Goal: Transaction & Acquisition: Purchase product/service

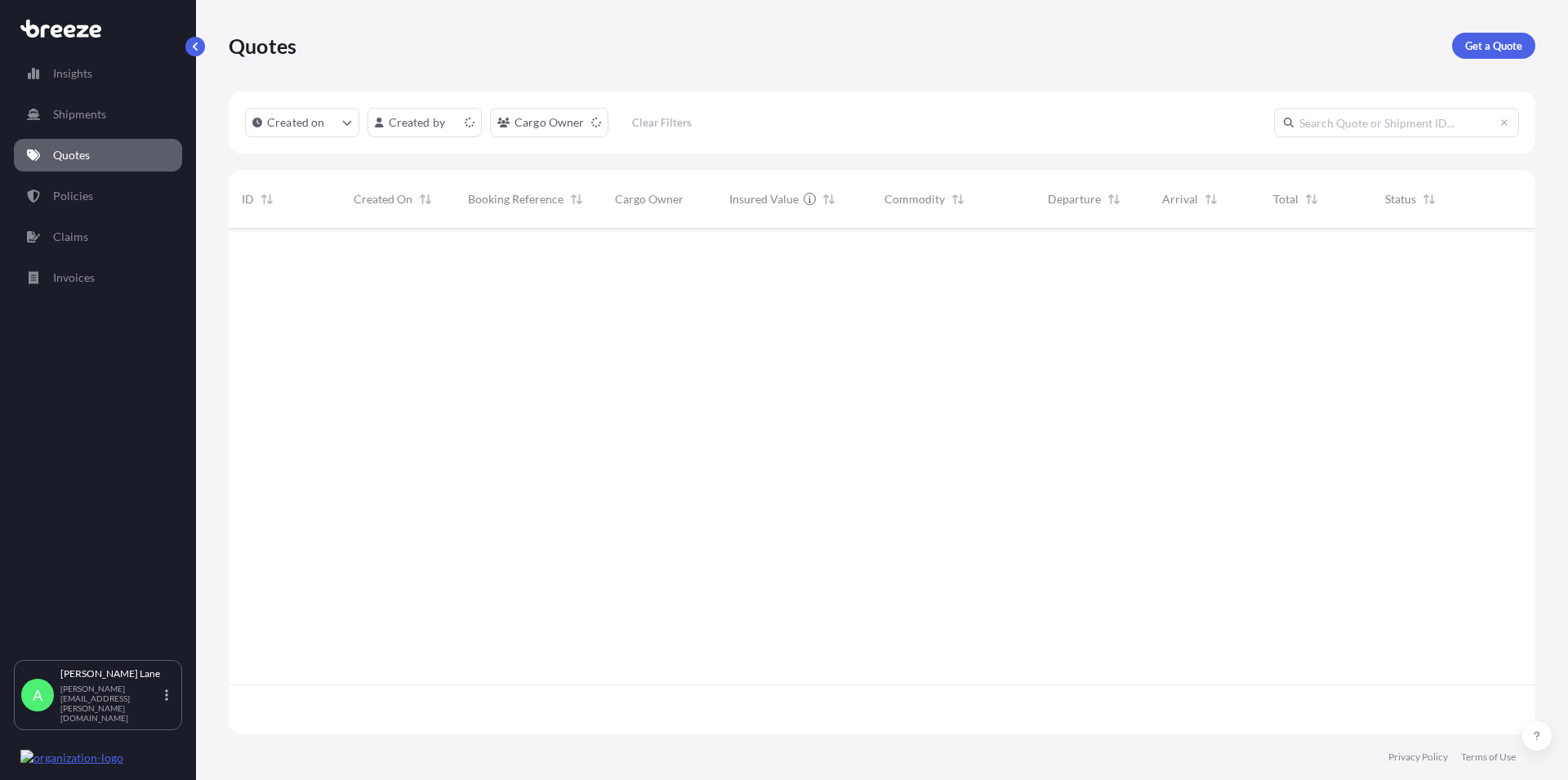
scroll to position [500, 1293]
click at [1491, 45] on p "Get a Quote" at bounding box center [1494, 46] width 58 height 16
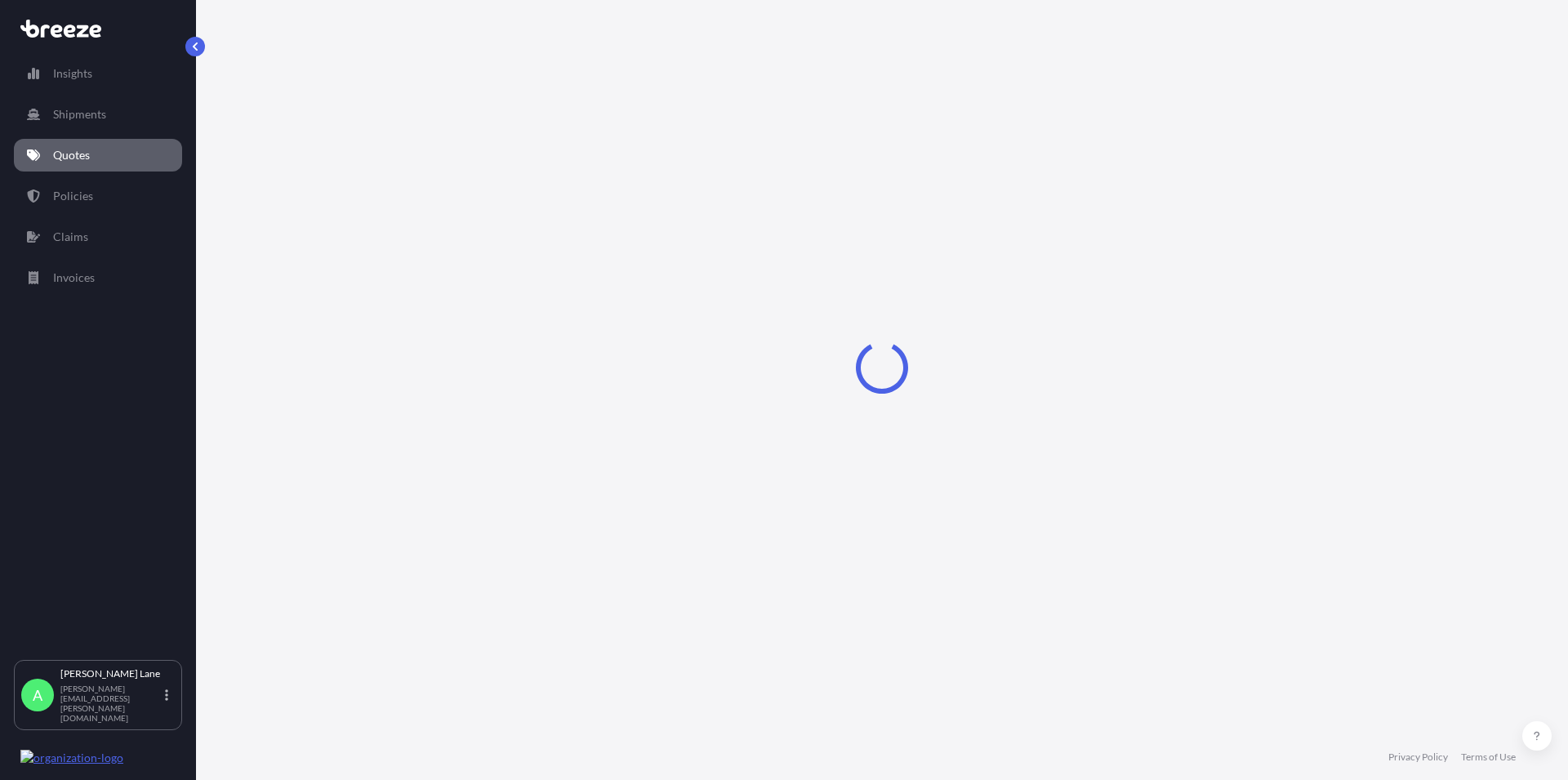
select select "Road"
select select "1"
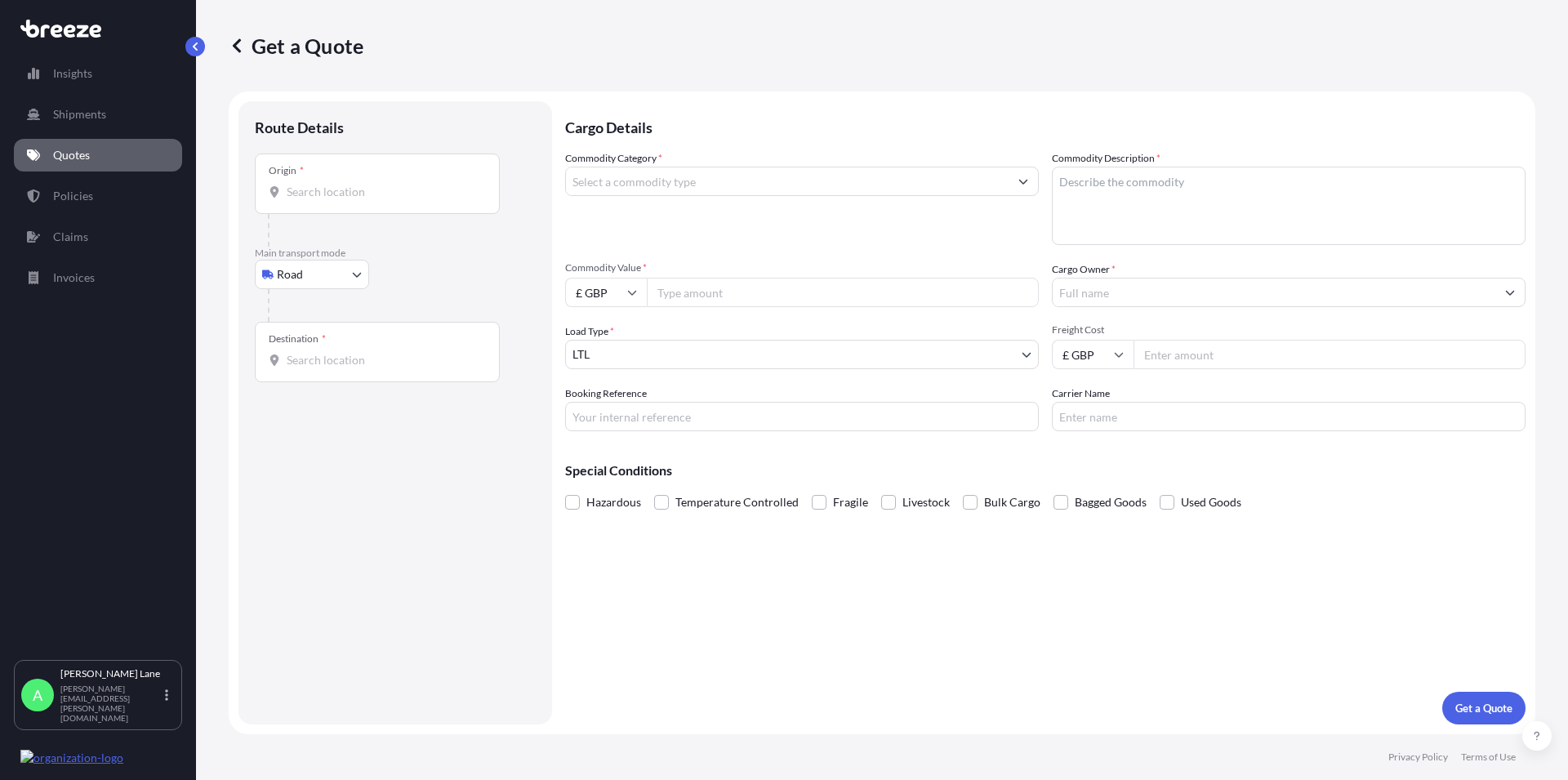
click at [621, 186] on input "Commodity Category *" at bounding box center [788, 181] width 443 height 30
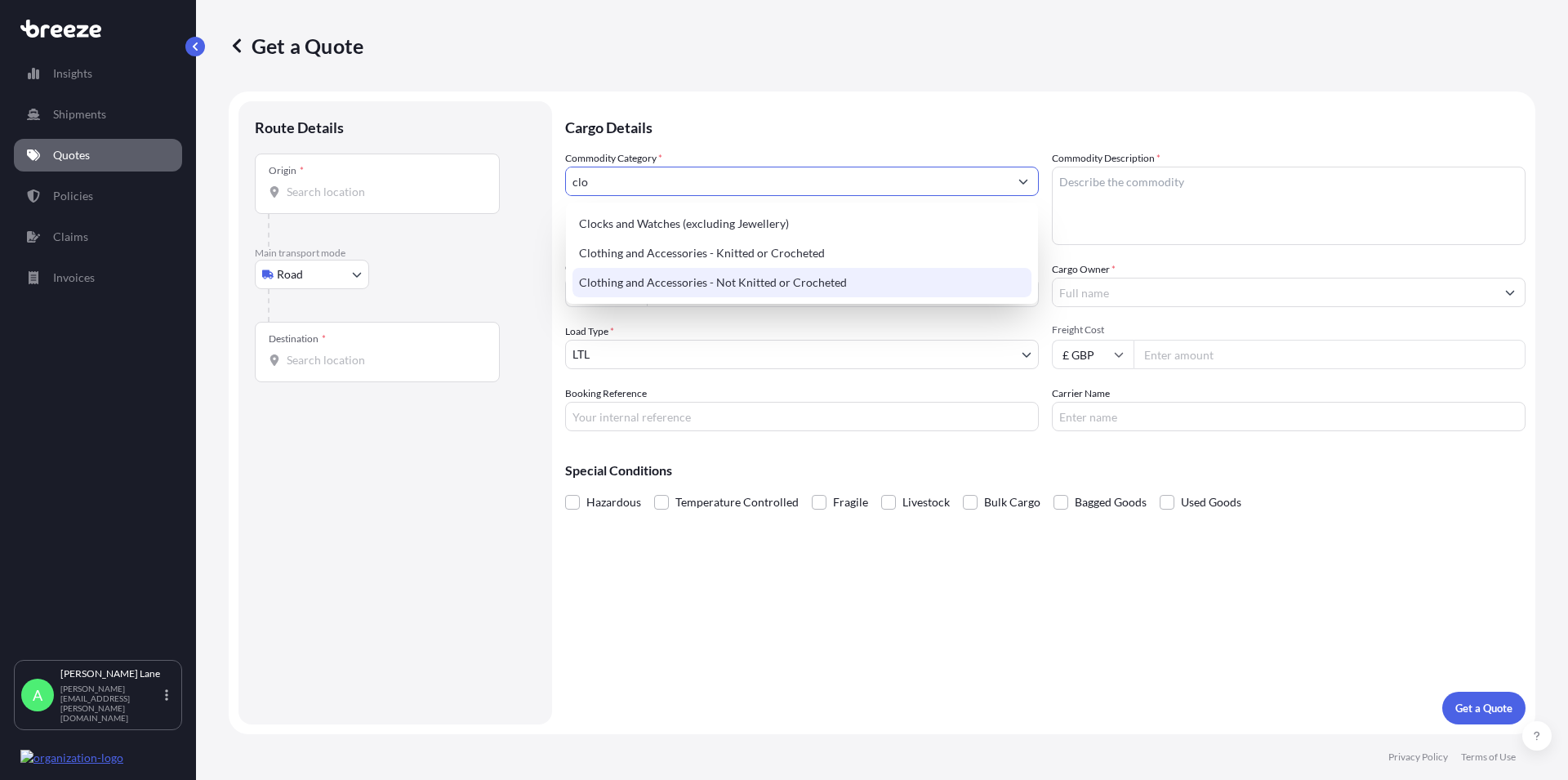
click at [673, 278] on div "Clothing and Accessories - Not Knitted or Crocheted" at bounding box center [802, 282] width 459 height 30
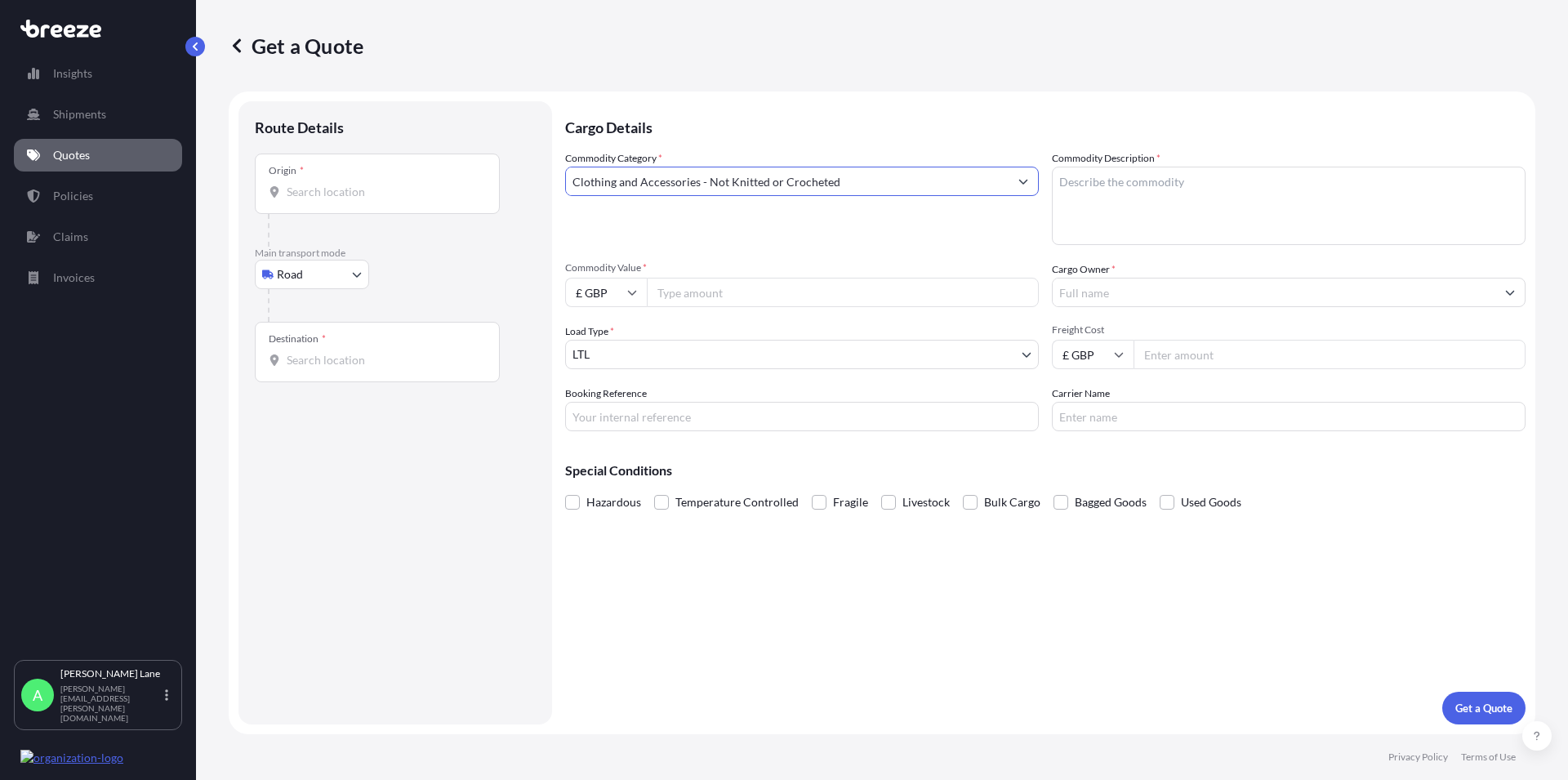
type input "Clothing and Accessories - Not Knitted or Crocheted"
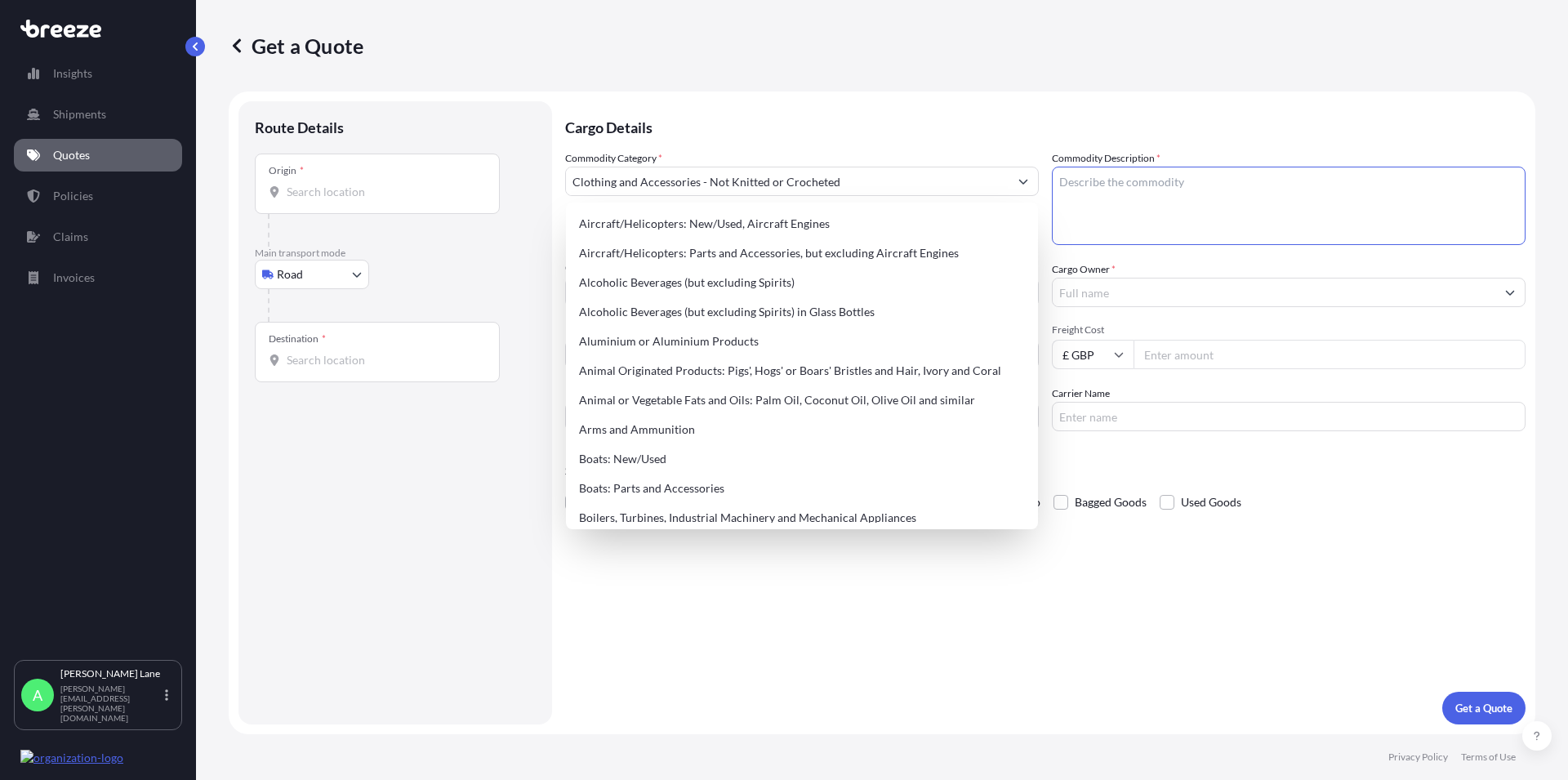
click at [1122, 198] on textarea "Commodity Description *" at bounding box center [1289, 205] width 473 height 78
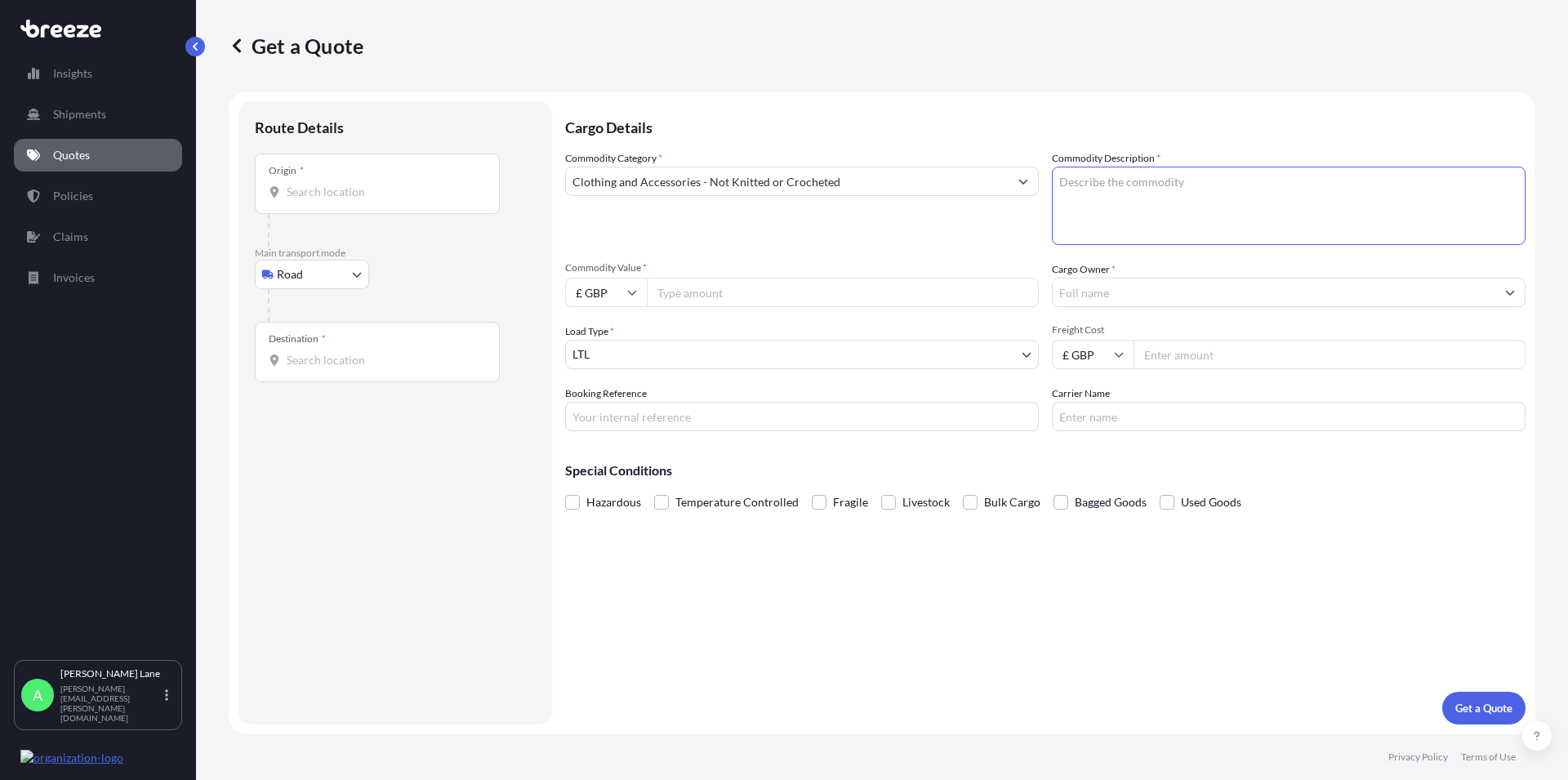
paste textarea "DART SHIRTS"
type textarea "DART SHIRTS"
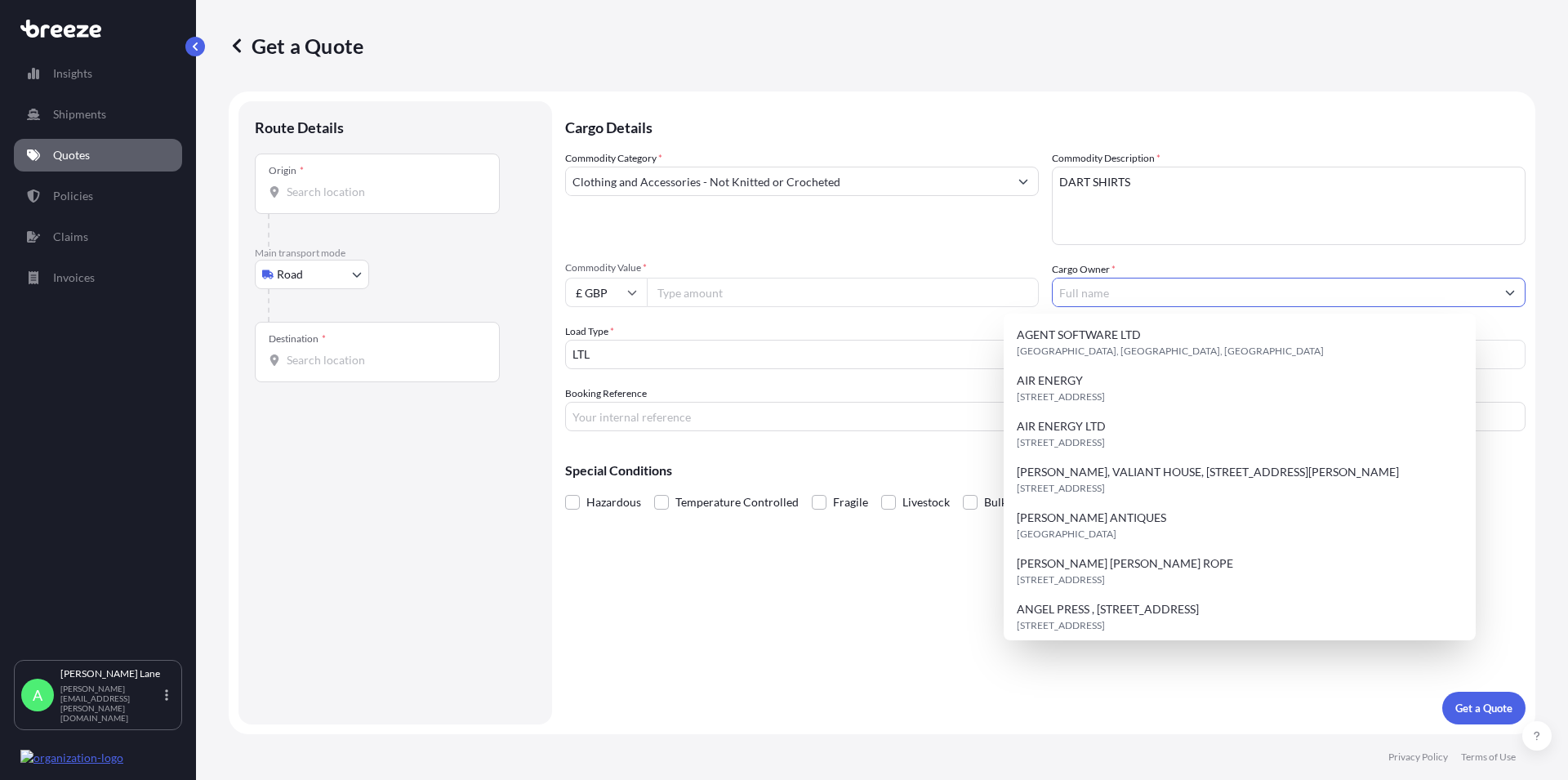
click at [1097, 291] on input "Cargo Owner *" at bounding box center [1275, 292] width 443 height 30
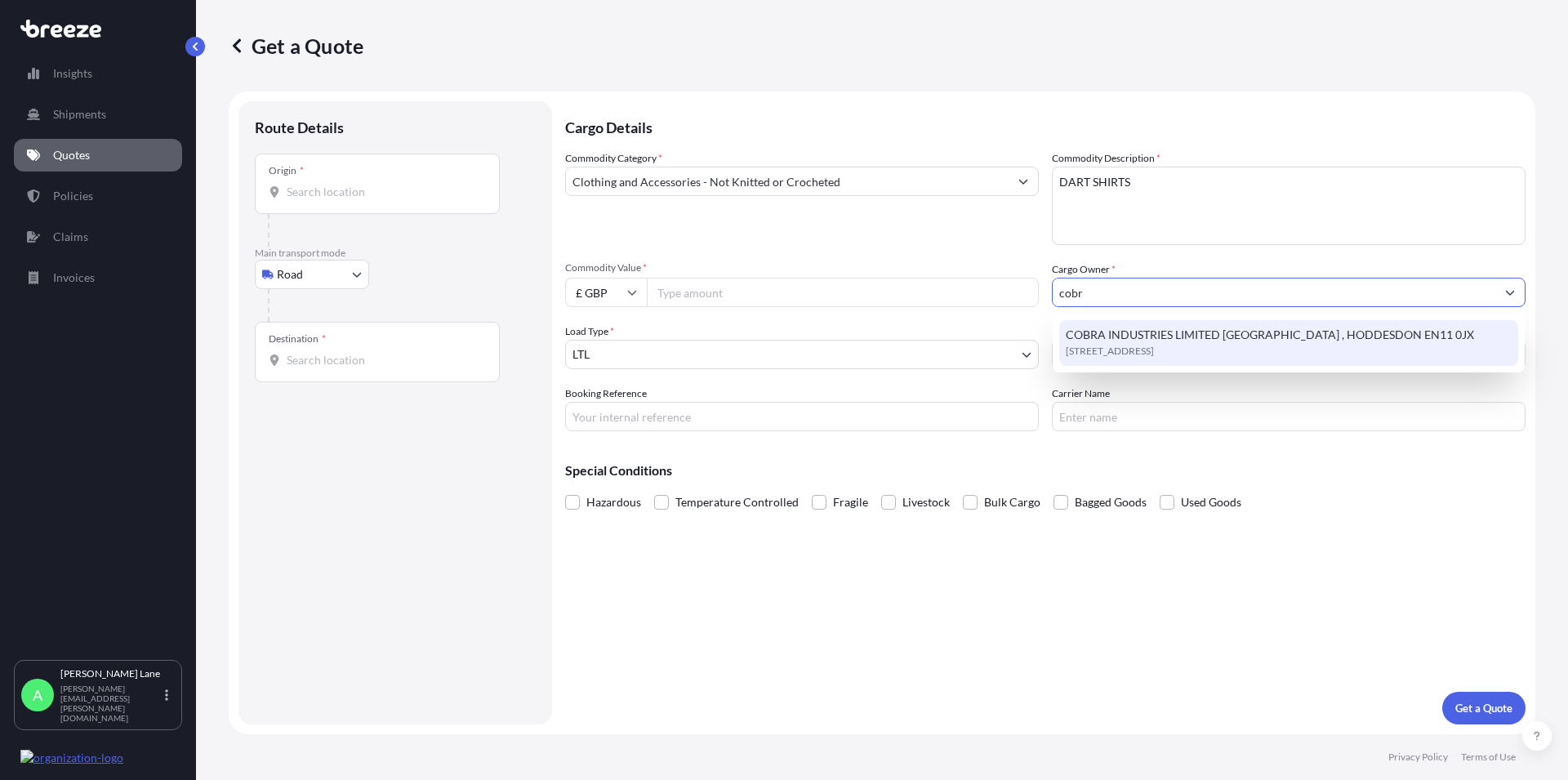
click at [1125, 339] on span "COBRA INDUSTRIES LIMITED [GEOGRAPHIC_DATA] , HODDESDON EN11 0JX" at bounding box center [1270, 335] width 409 height 16
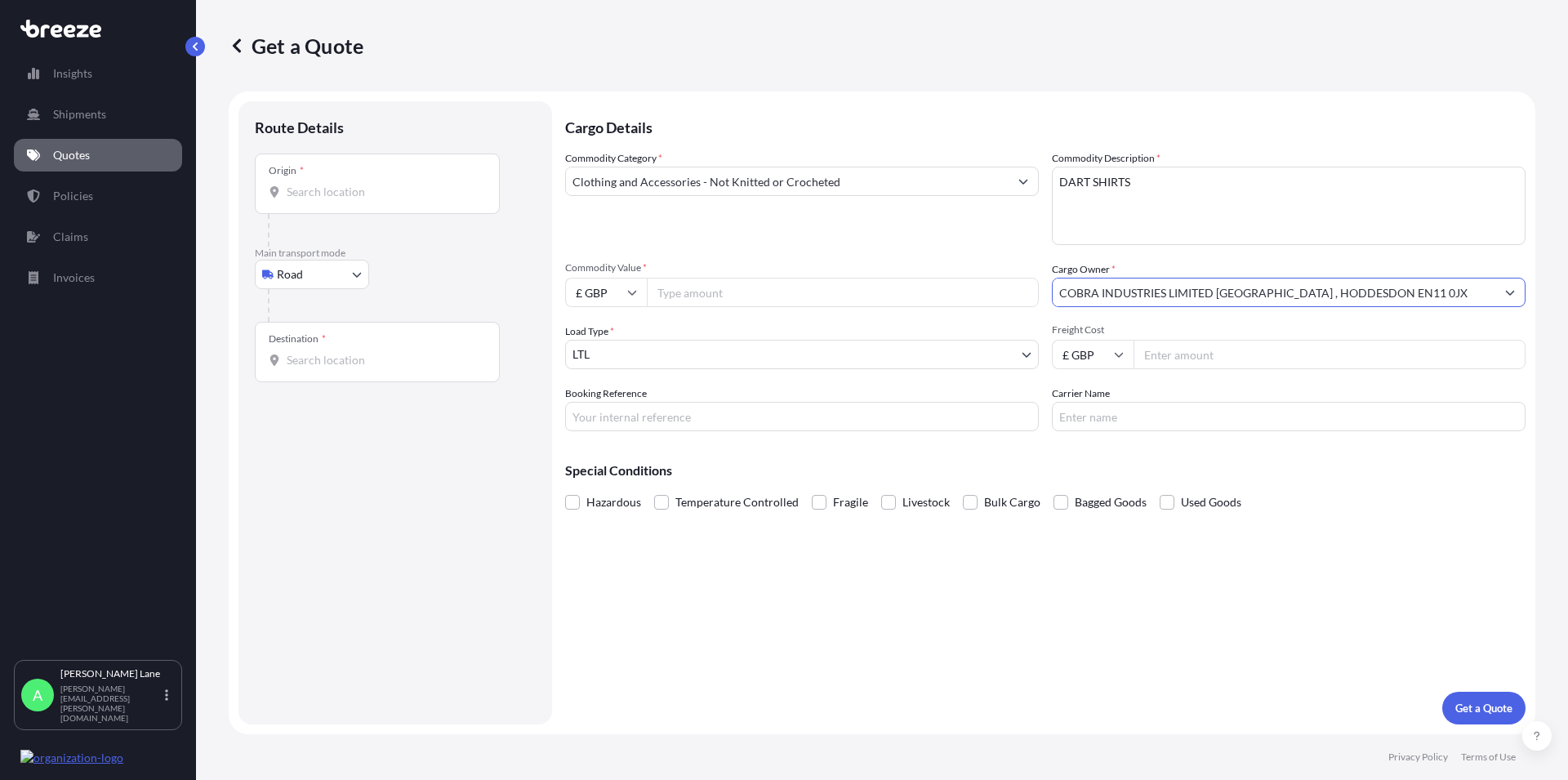
type input "COBRA INDUSTRIES LIMITED [GEOGRAPHIC_DATA] , HODDESDON EN11 0JX"
click at [315, 190] on input "Origin *" at bounding box center [383, 192] width 193 height 16
paste input "EN11 0JX"
click at [339, 249] on span "Hoddesdon EN11 0JX , [GEOGRAPHIC_DATA]" at bounding box center [426, 247] width 231 height 16
type input "Hoddesdon EN11 0JX, [GEOGRAPHIC_DATA]"
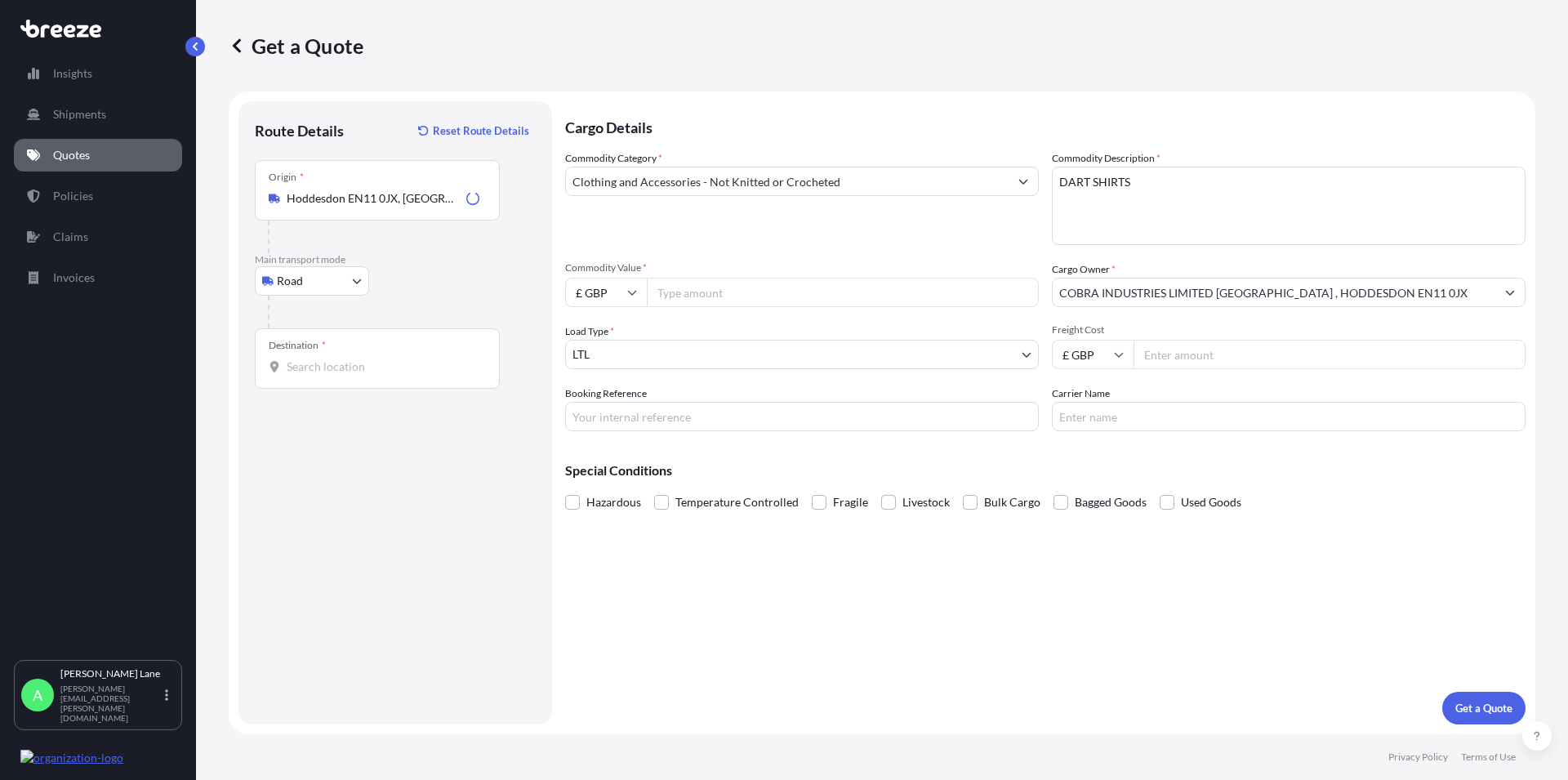
click at [669, 300] on input "Commodity Value *" at bounding box center [843, 292] width 392 height 30
type input "123.40"
click at [344, 374] on input "Destination *" at bounding box center [383, 366] width 193 height 16
paste input "SAINT MALO"
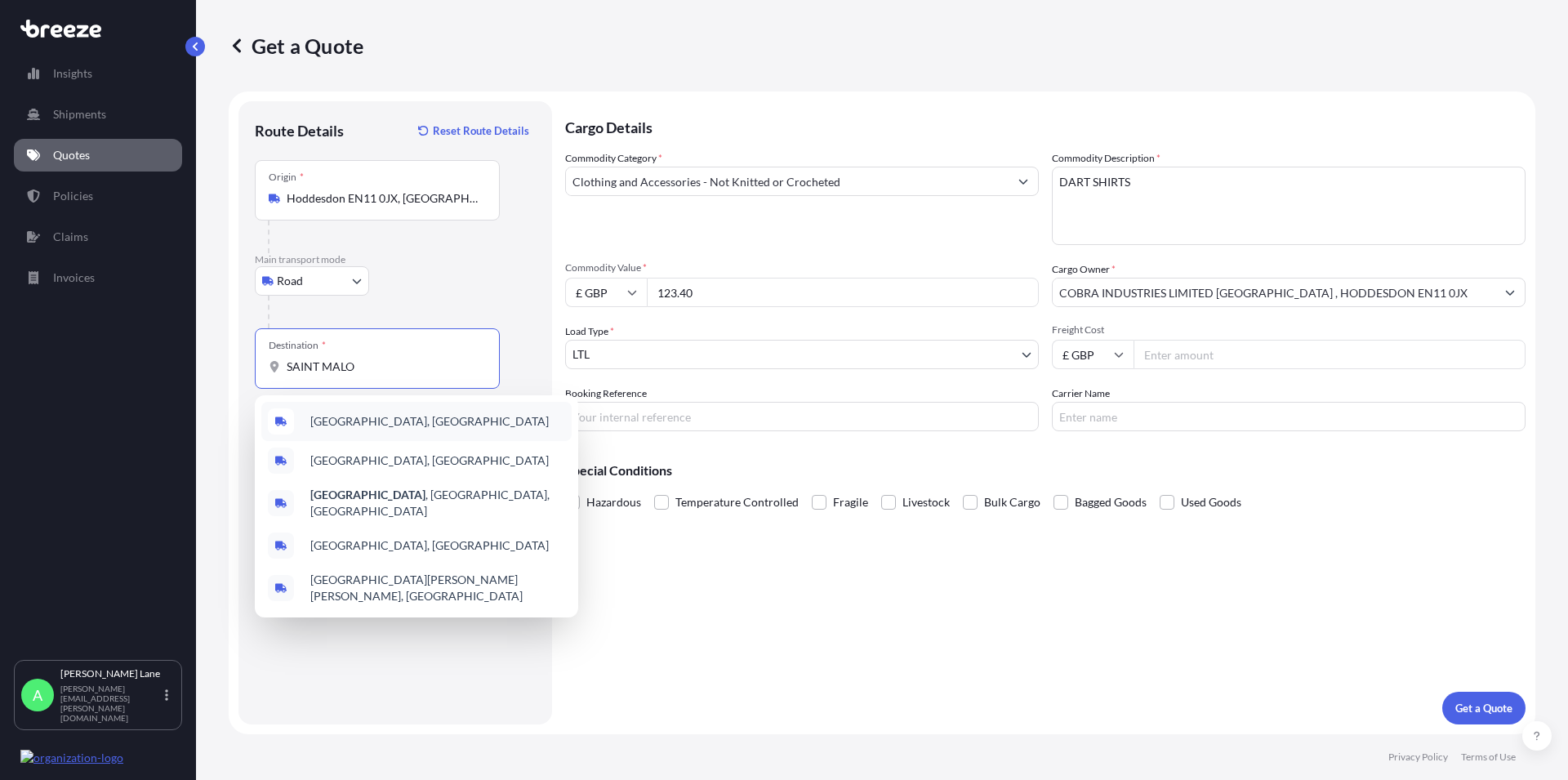
click at [365, 425] on span "[GEOGRAPHIC_DATA], [GEOGRAPHIC_DATA]" at bounding box center [429, 421] width 239 height 16
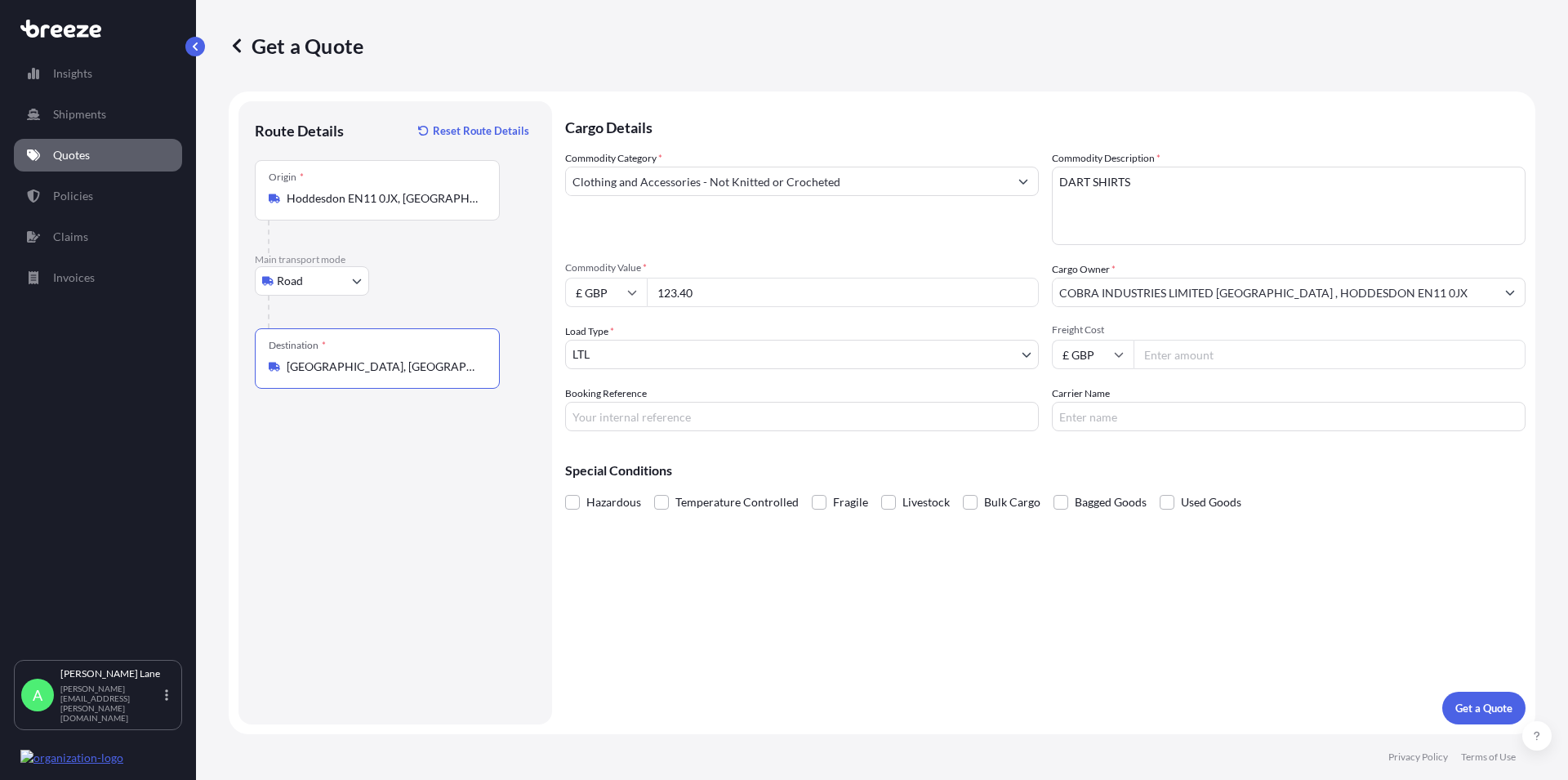
type input "[GEOGRAPHIC_DATA], [GEOGRAPHIC_DATA]"
click at [1149, 349] on input "Freight Cost" at bounding box center [1329, 354] width 392 height 30
type input "16.71"
click at [1106, 417] on input "Carrier Name" at bounding box center [1289, 416] width 473 height 30
type input "FEDEX"
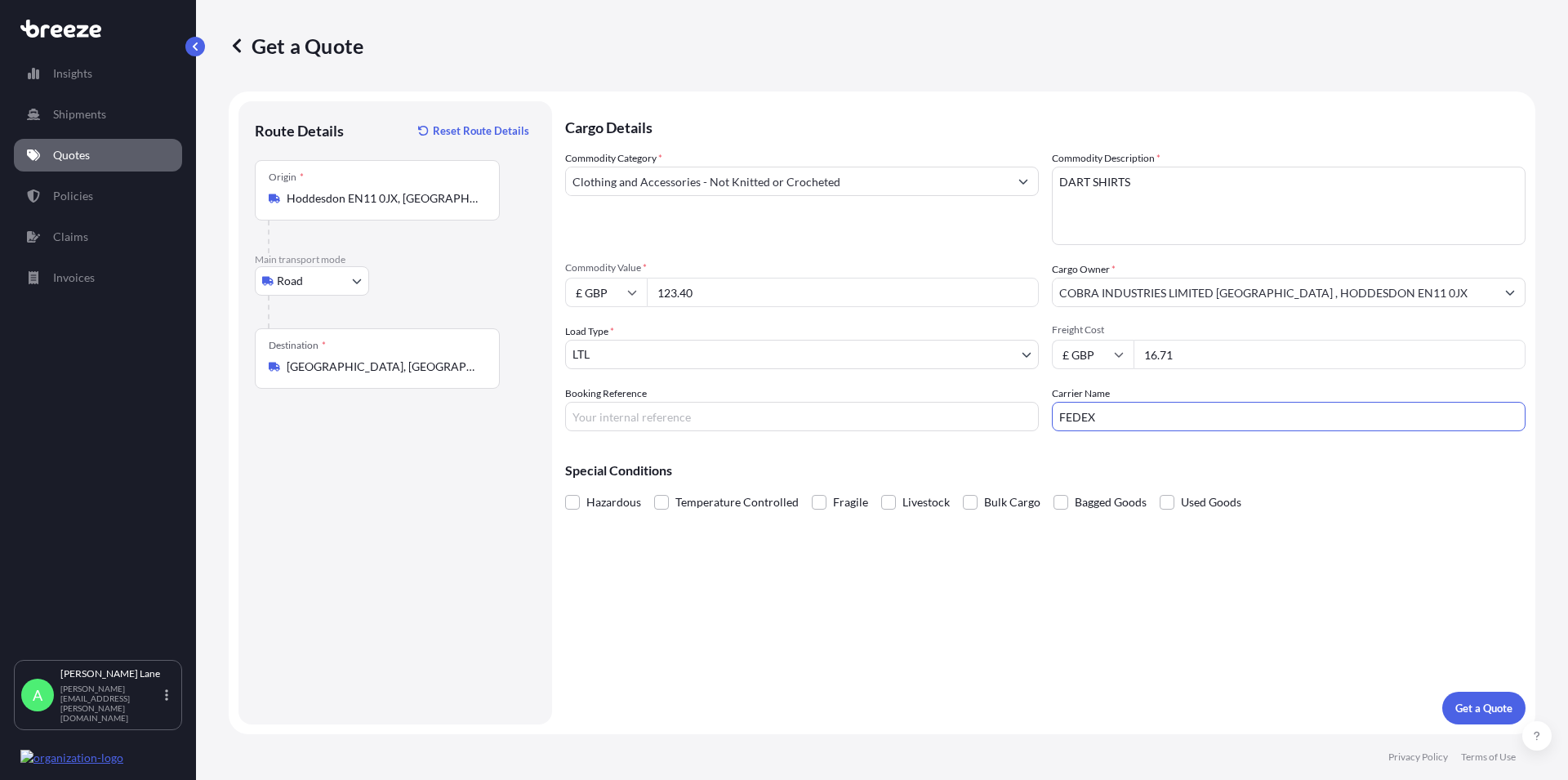
click at [631, 431] on div "Cargo Details Commodity Category * Clothing and Accessories - Not Knitted or Cr…" at bounding box center [1045, 413] width 960 height 623
click at [625, 418] on input "Booking Reference" at bounding box center [802, 416] width 473 height 30
paste input "1896347"
type input "1896347"
click at [1492, 701] on p "Get a Quote" at bounding box center [1484, 708] width 58 height 16
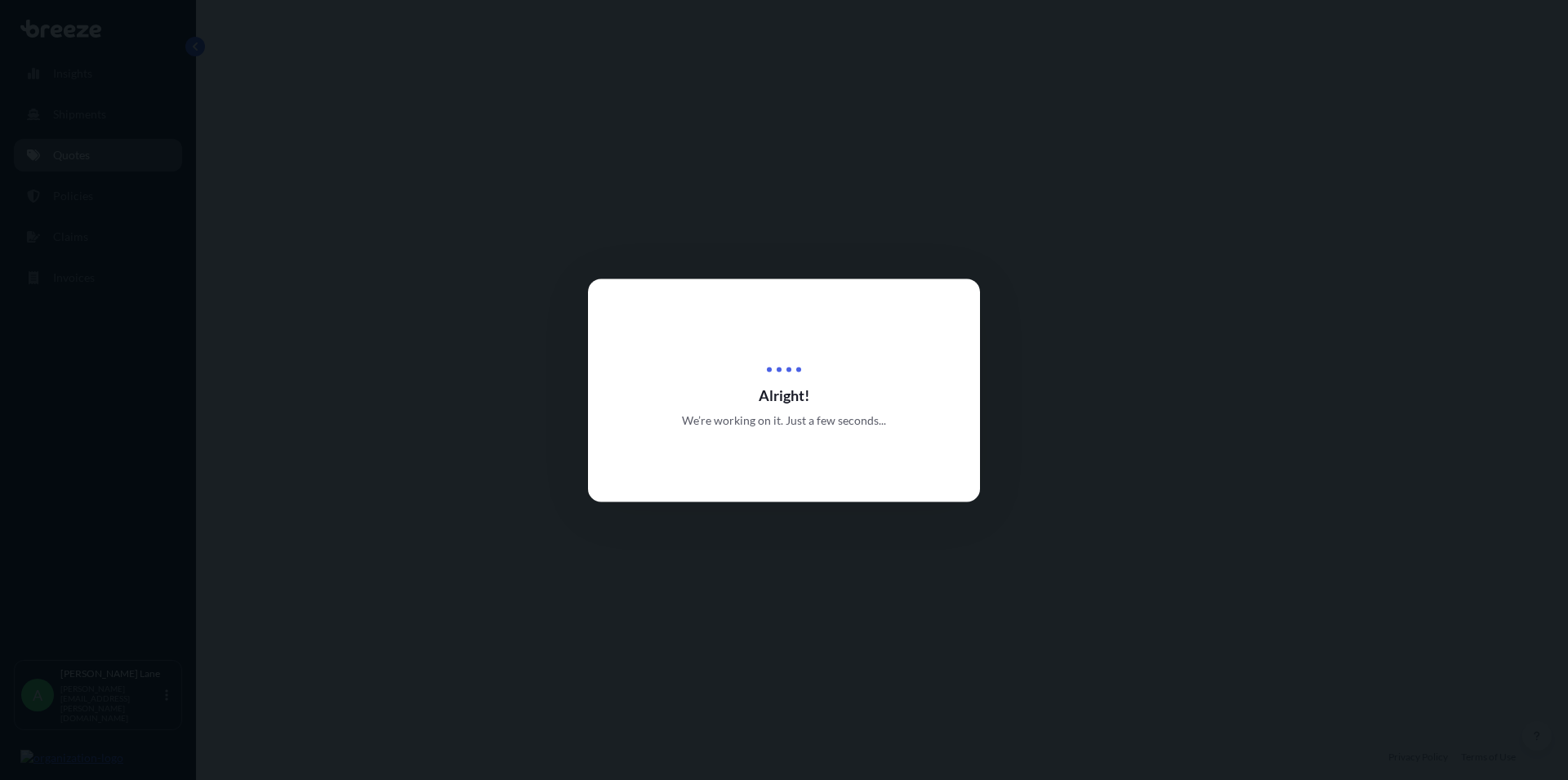
select select "Road"
select select "1"
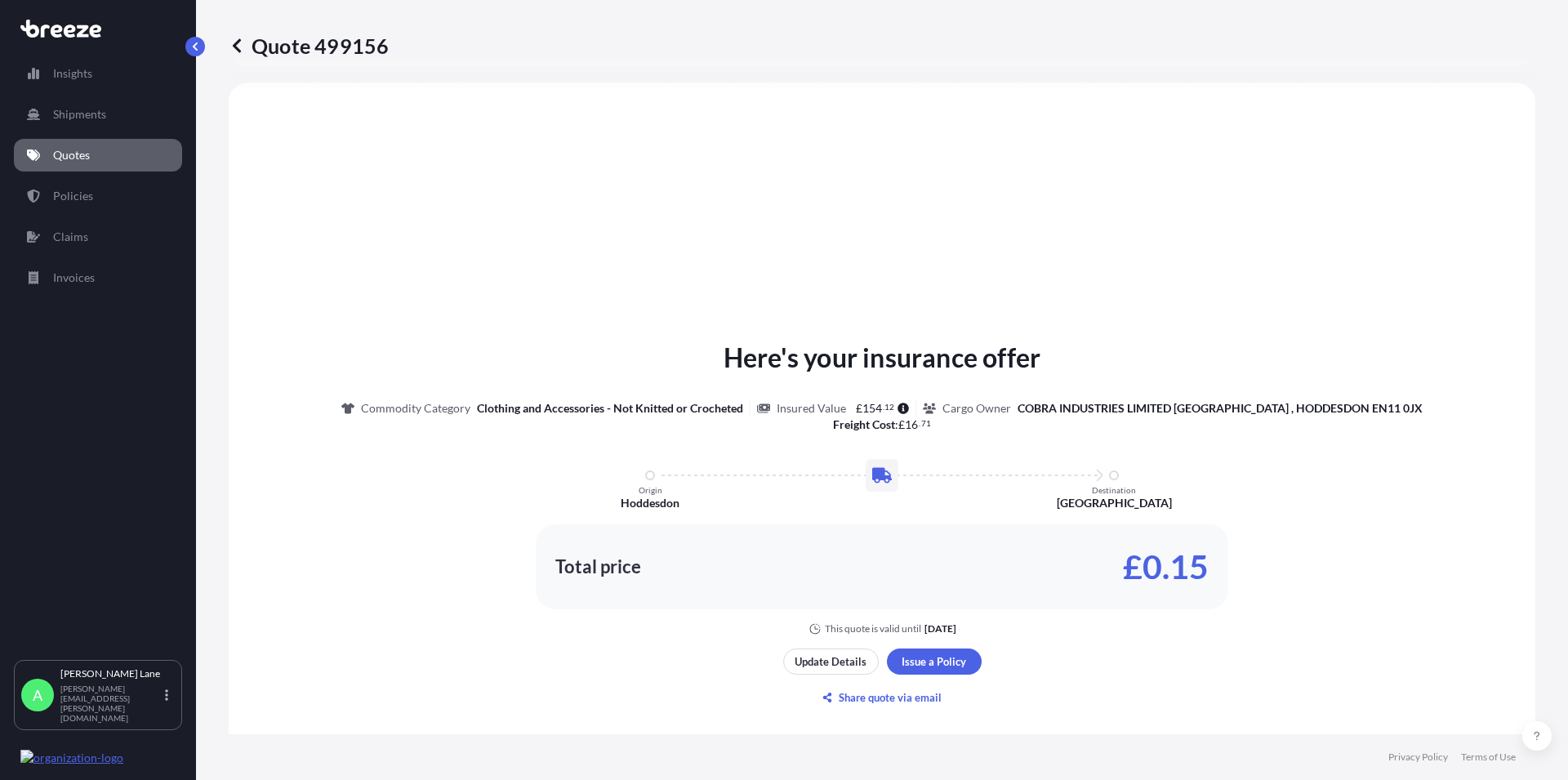
scroll to position [491, 0]
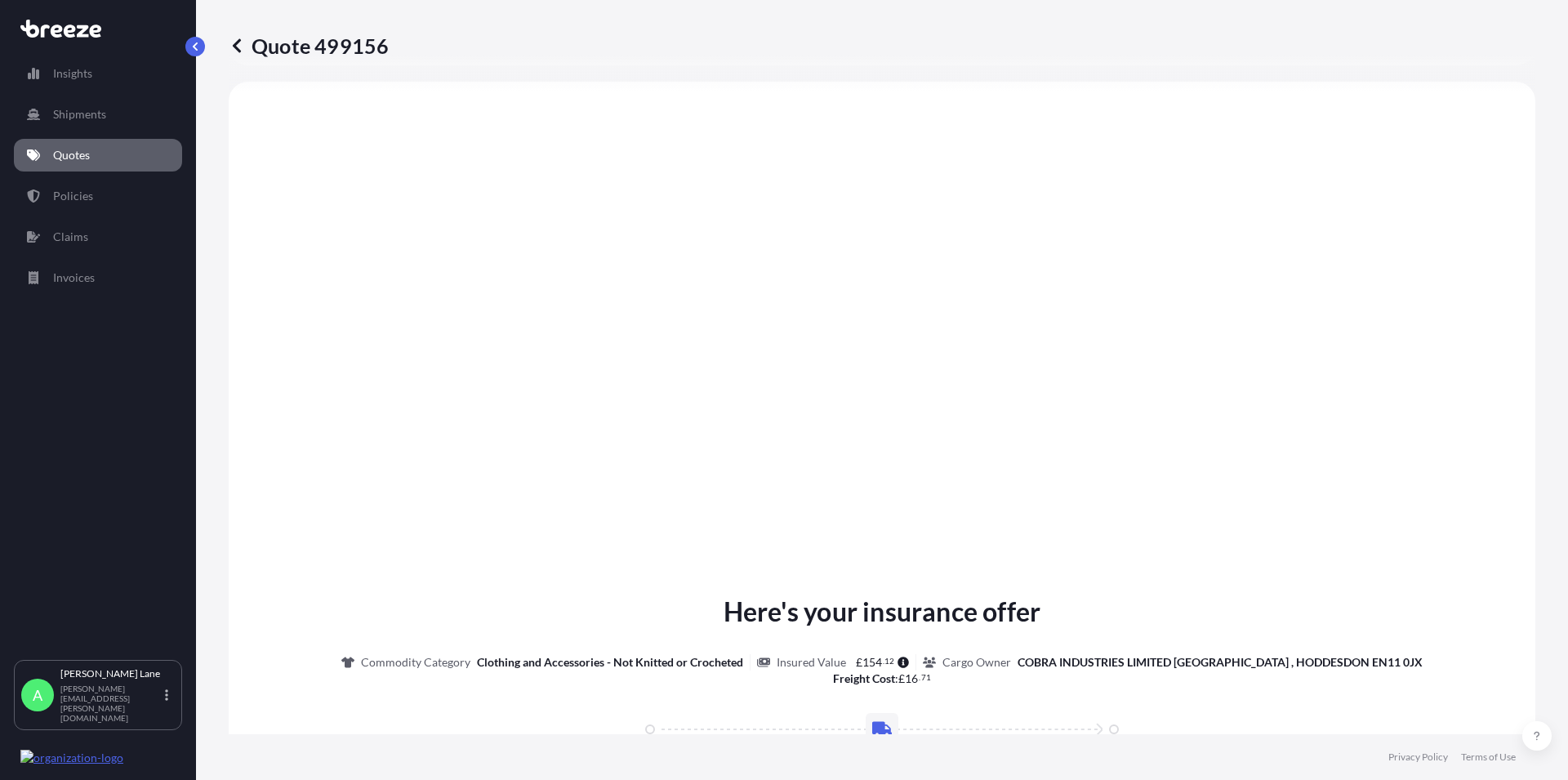
type input "Hoddesdon EN11 0JX, [GEOGRAPHIC_DATA]"
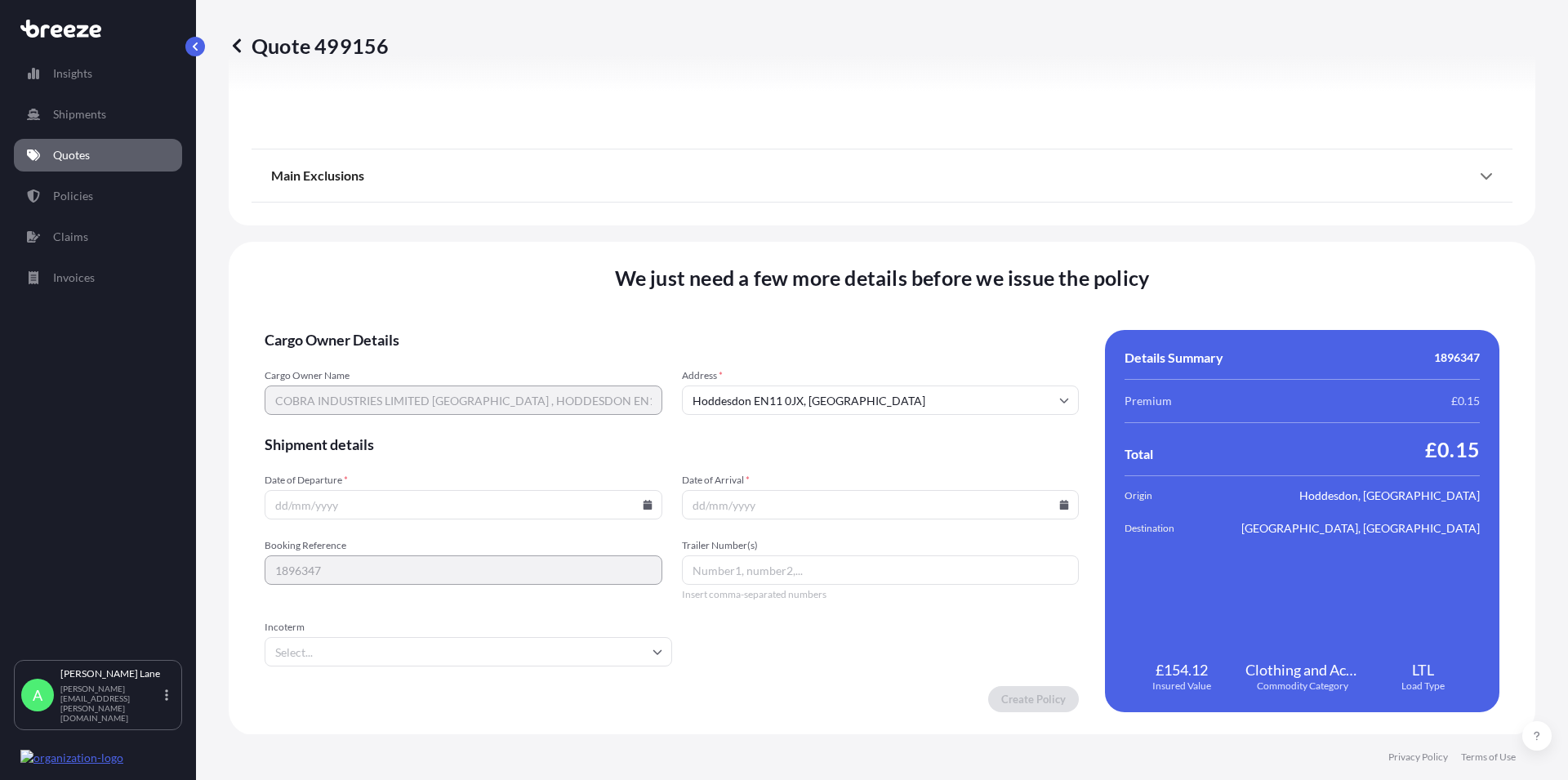
scroll to position [1811, 0]
click at [644, 510] on input "Date of Departure *" at bounding box center [464, 504] width 398 height 30
click at [644, 501] on icon at bounding box center [647, 503] width 9 height 10
drag, startPoint x: 385, startPoint y: 356, endPoint x: 747, endPoint y: 430, distance: 369.5
click at [387, 356] on button "16" at bounding box center [385, 358] width 26 height 26
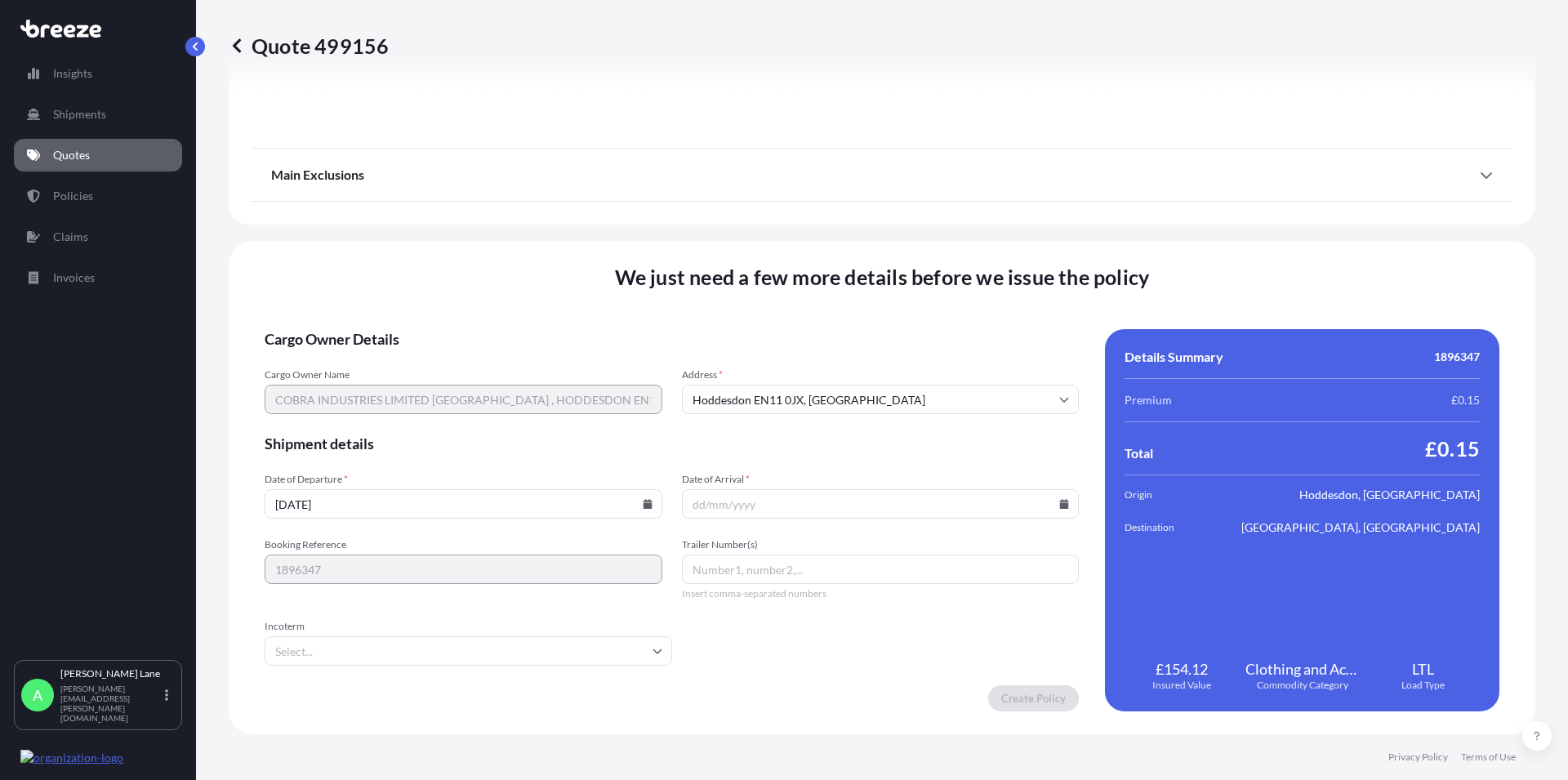
type input "[DATE]"
click at [1060, 505] on icon at bounding box center [1065, 503] width 9 height 10
click at [760, 388] on button "22" at bounding box center [759, 389] width 26 height 26
type input "[DATE]"
click at [709, 569] on input "Trailer Number(s)" at bounding box center [881, 569] width 398 height 30
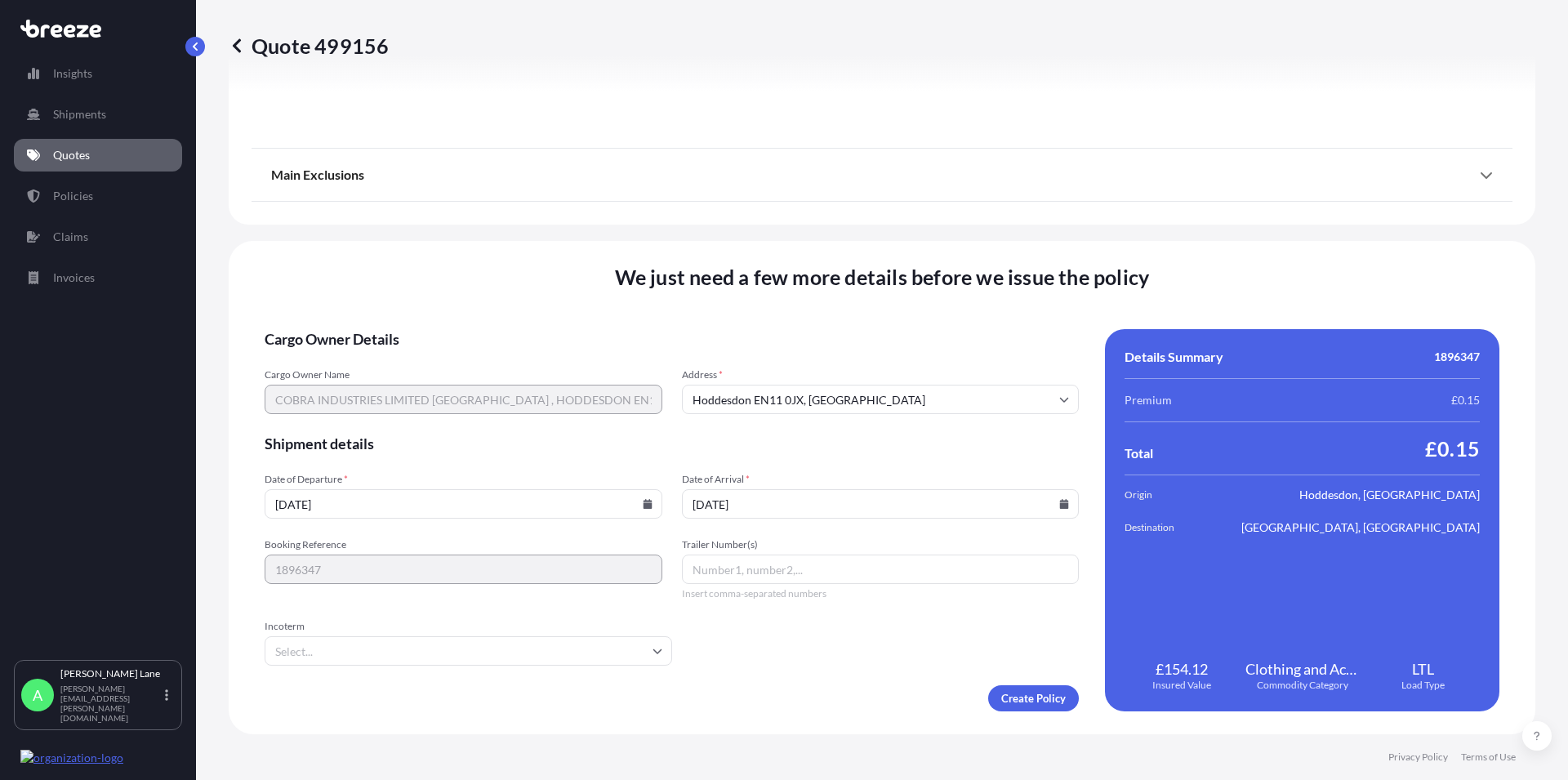
paste input "393247406822"
type input "393247406822"
click at [623, 650] on input "Incoterm" at bounding box center [468, 650] width 408 height 30
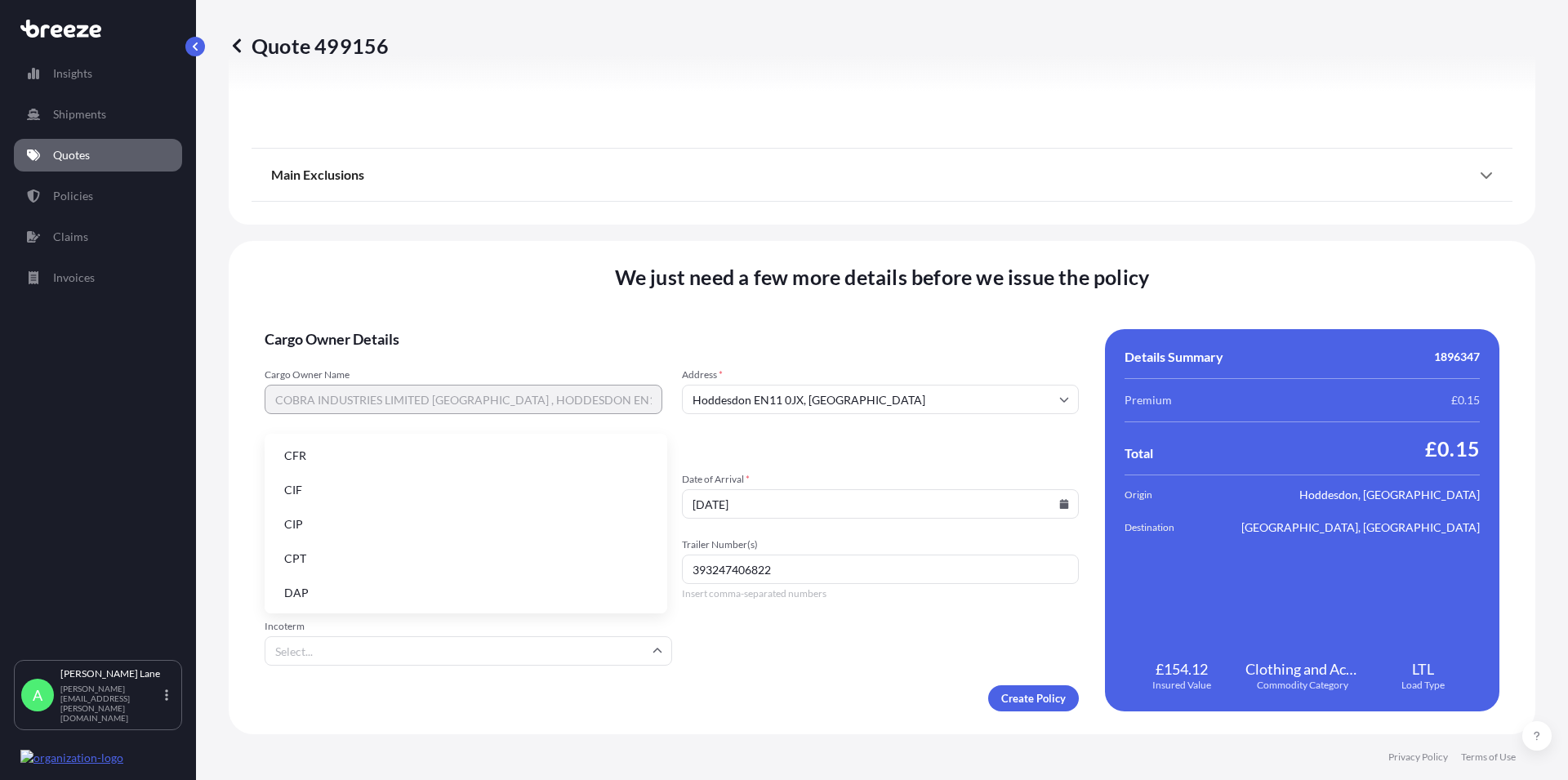
click at [339, 586] on li "DAP" at bounding box center [465, 593] width 390 height 31
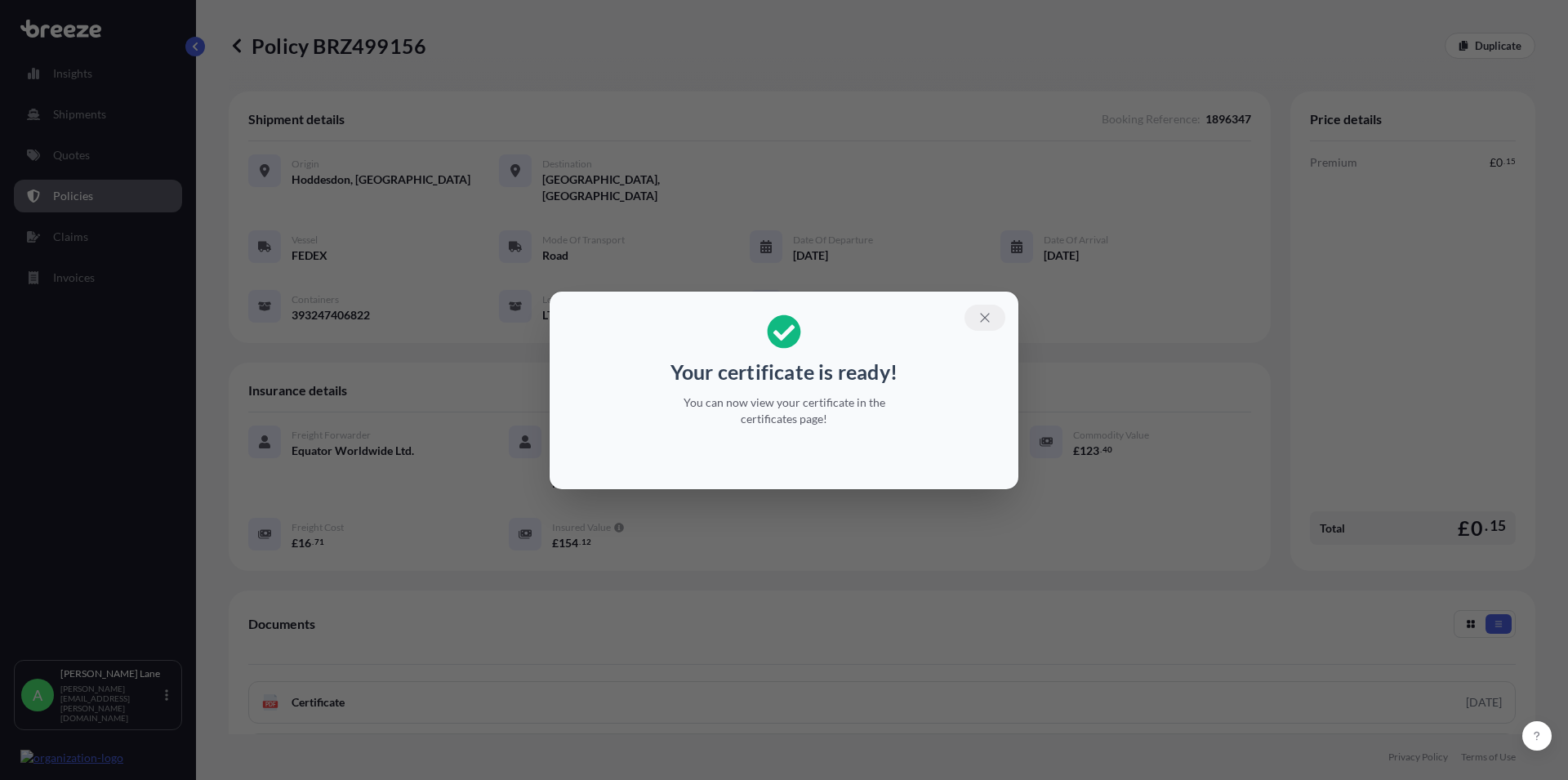
click at [988, 320] on icon "button" at bounding box center [985, 318] width 14 height 14
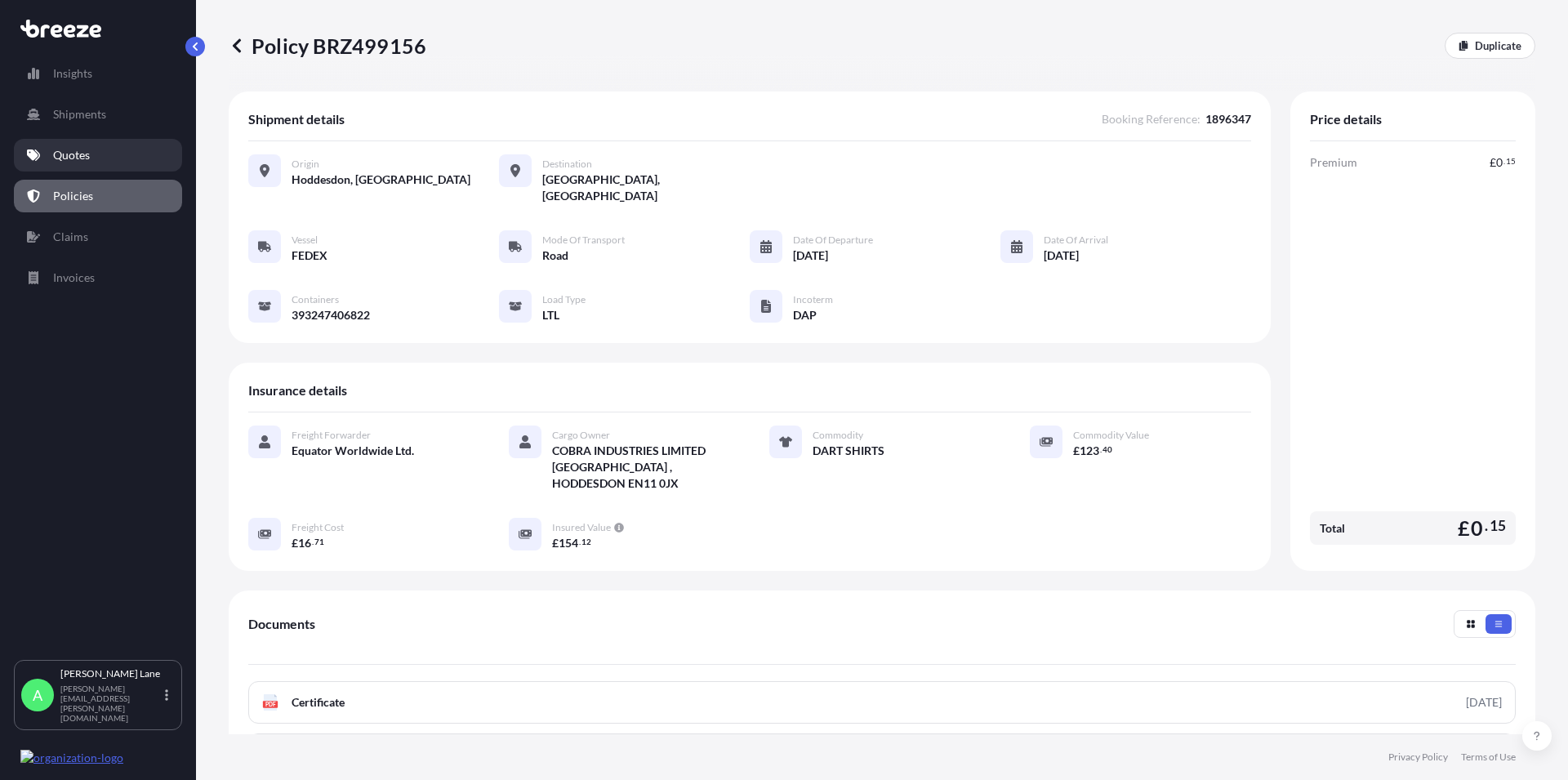
click at [67, 157] on p "Quotes" at bounding box center [71, 155] width 37 height 16
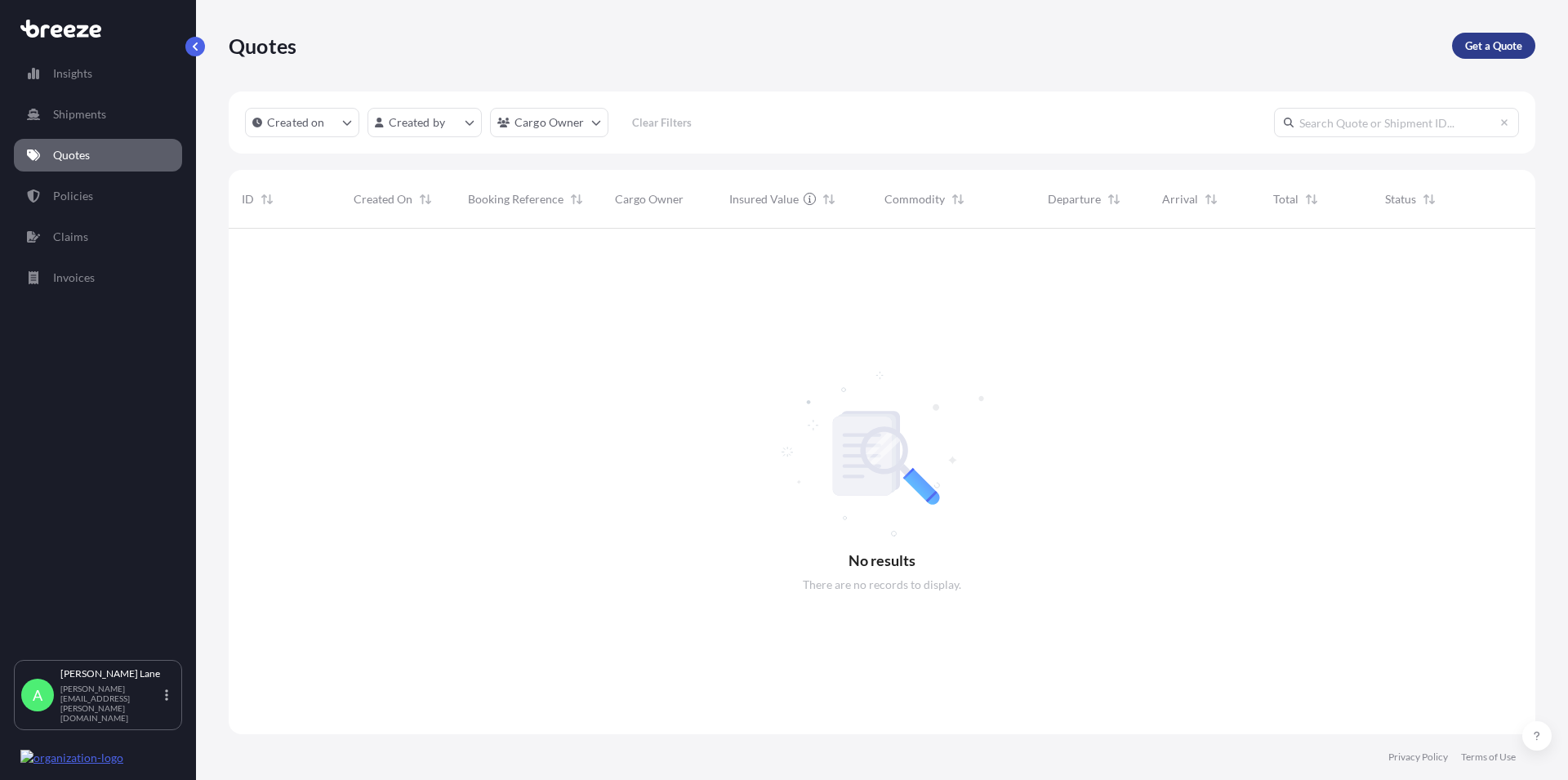
scroll to position [551, 1293]
click at [1475, 51] on p "Get a Quote" at bounding box center [1494, 46] width 58 height 16
select select "Road"
select select "1"
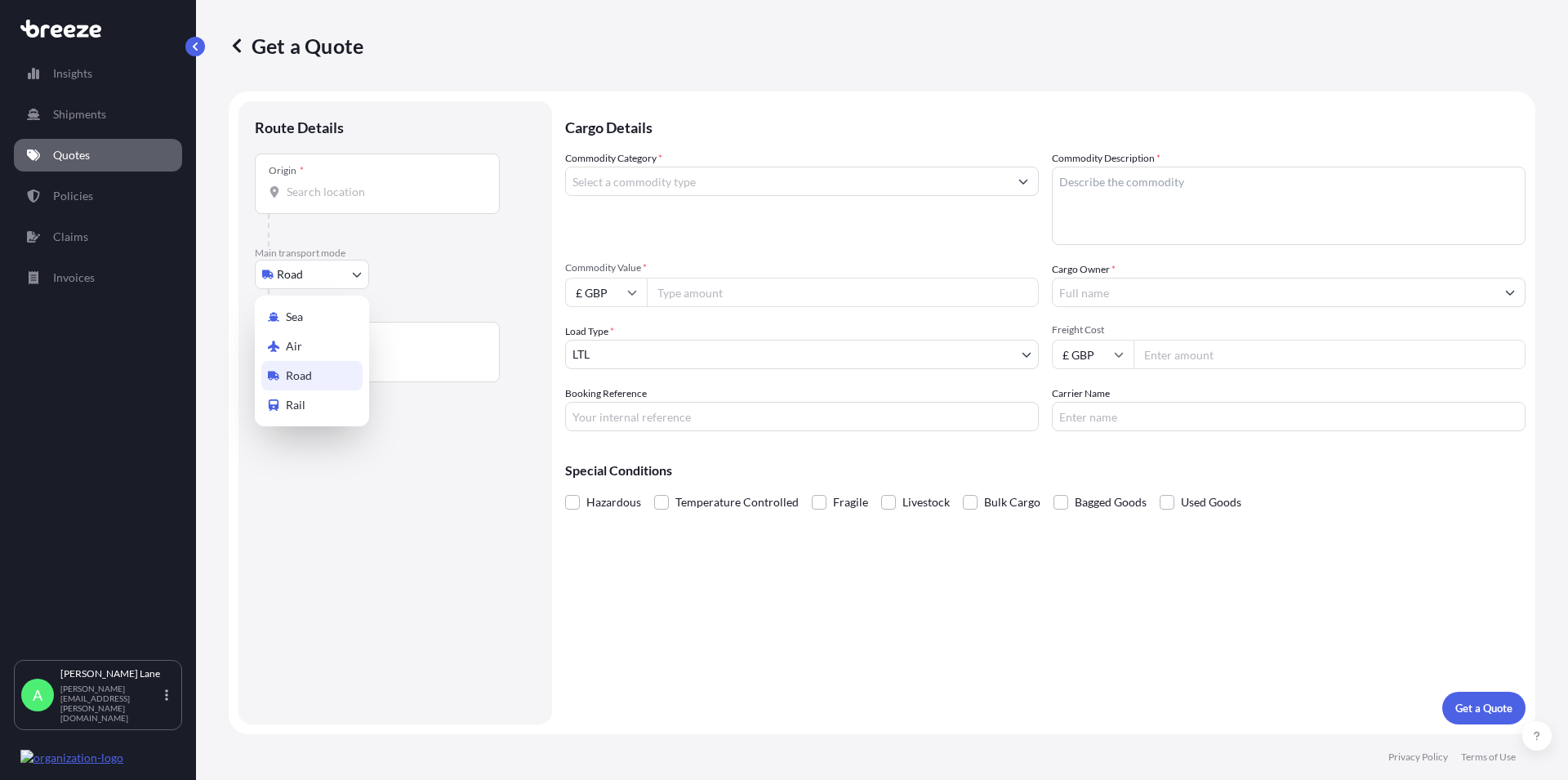
click at [342, 269] on body "Insights Shipments Quotes Policies Claims Invoices A [PERSON_NAME] [PERSON_NAME…" at bounding box center [784, 390] width 1568 height 780
click at [296, 343] on span "Air" at bounding box center [294, 346] width 16 height 16
select select "Air"
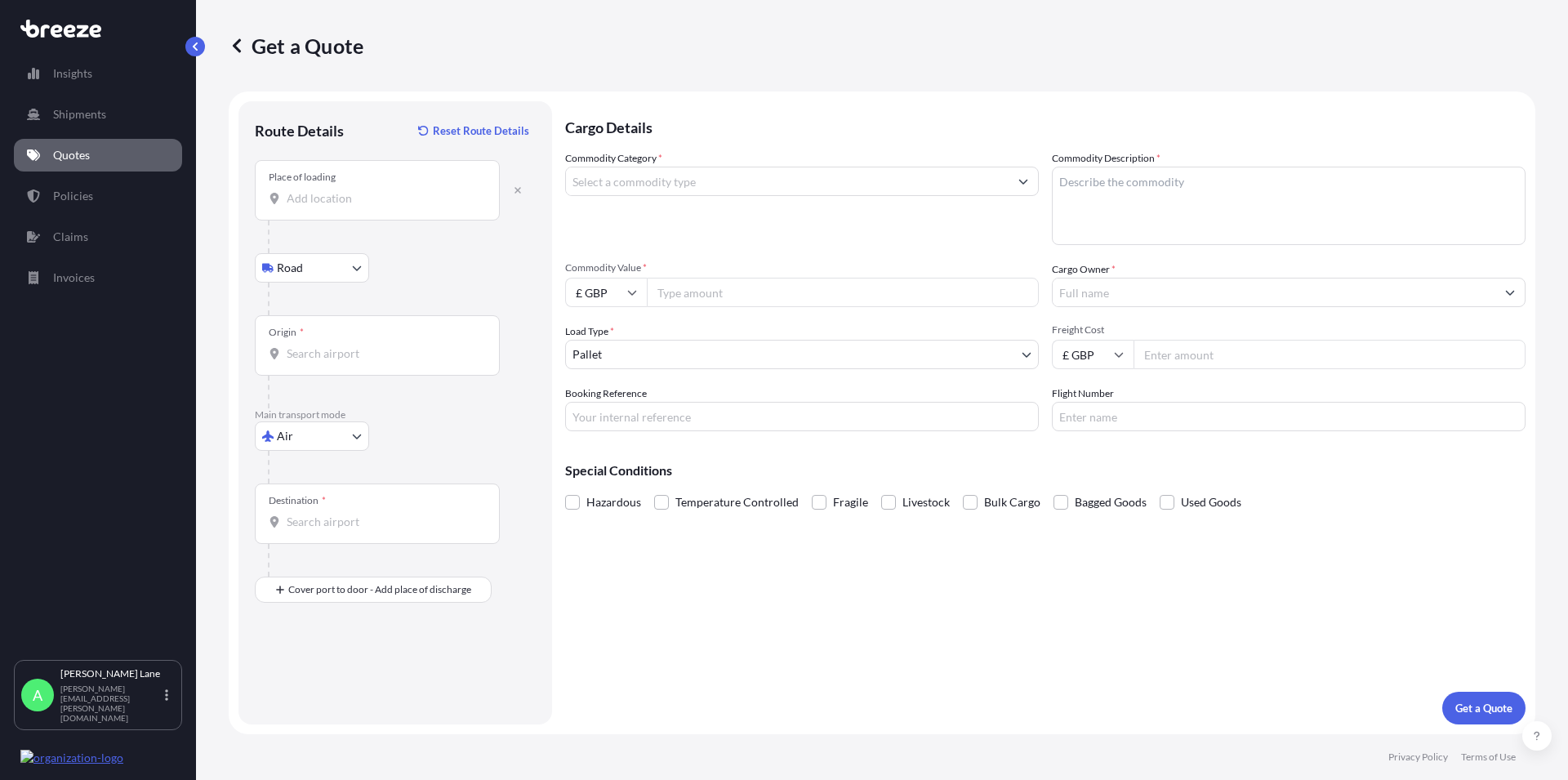
click at [297, 206] on input "Place of loading" at bounding box center [383, 198] width 193 height 16
paste input "EN3 7QA"
click at [343, 254] on span "[STREET_ADDRESS]" at bounding box center [413, 253] width 205 height 16
type input "[STREET_ADDRESS]"
click at [348, 353] on input "Origin *" at bounding box center [383, 354] width 193 height 16
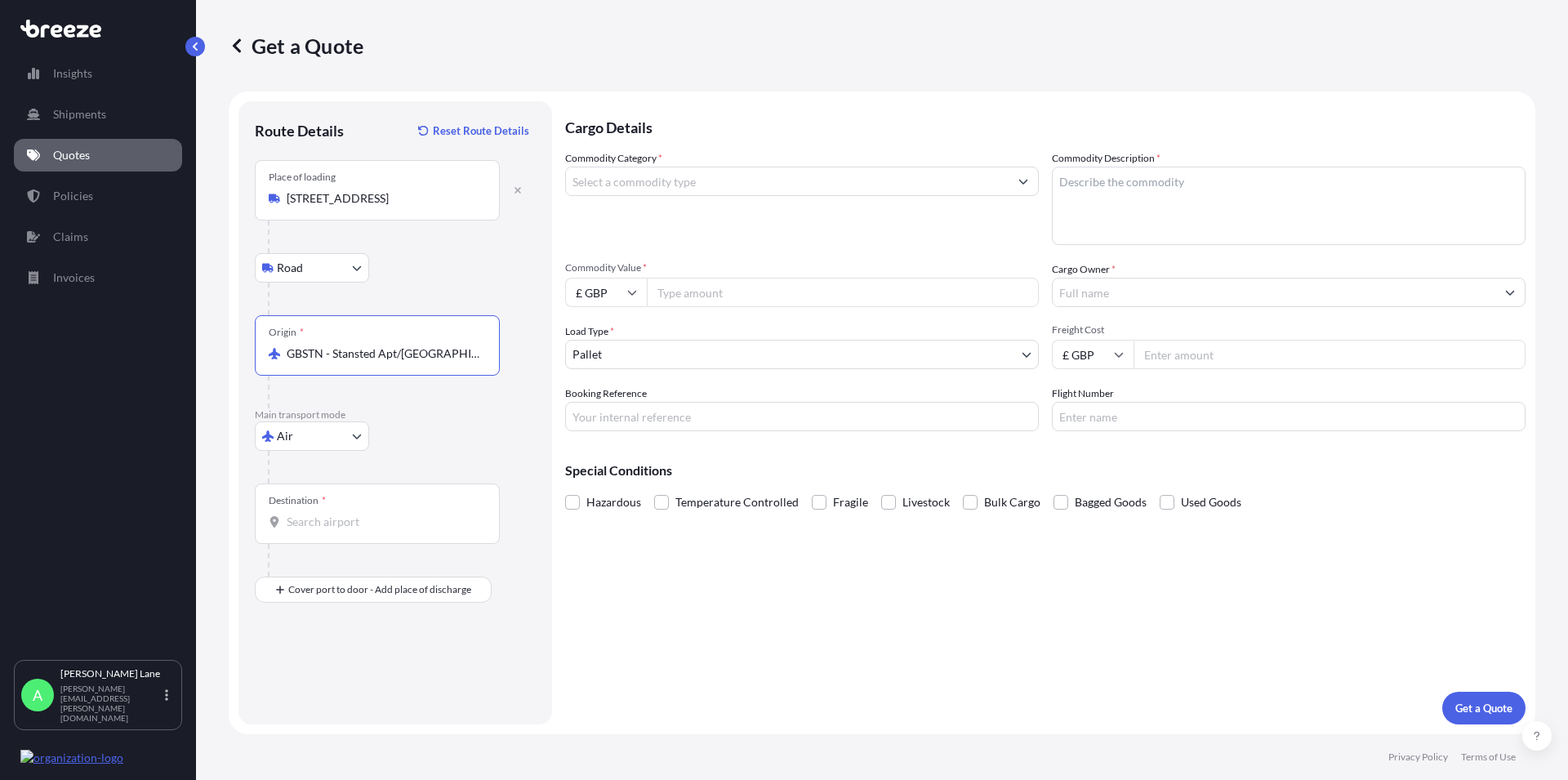
type input "GBSTN - Stansted Apt/[GEOGRAPHIC_DATA], [GEOGRAPHIC_DATA]"
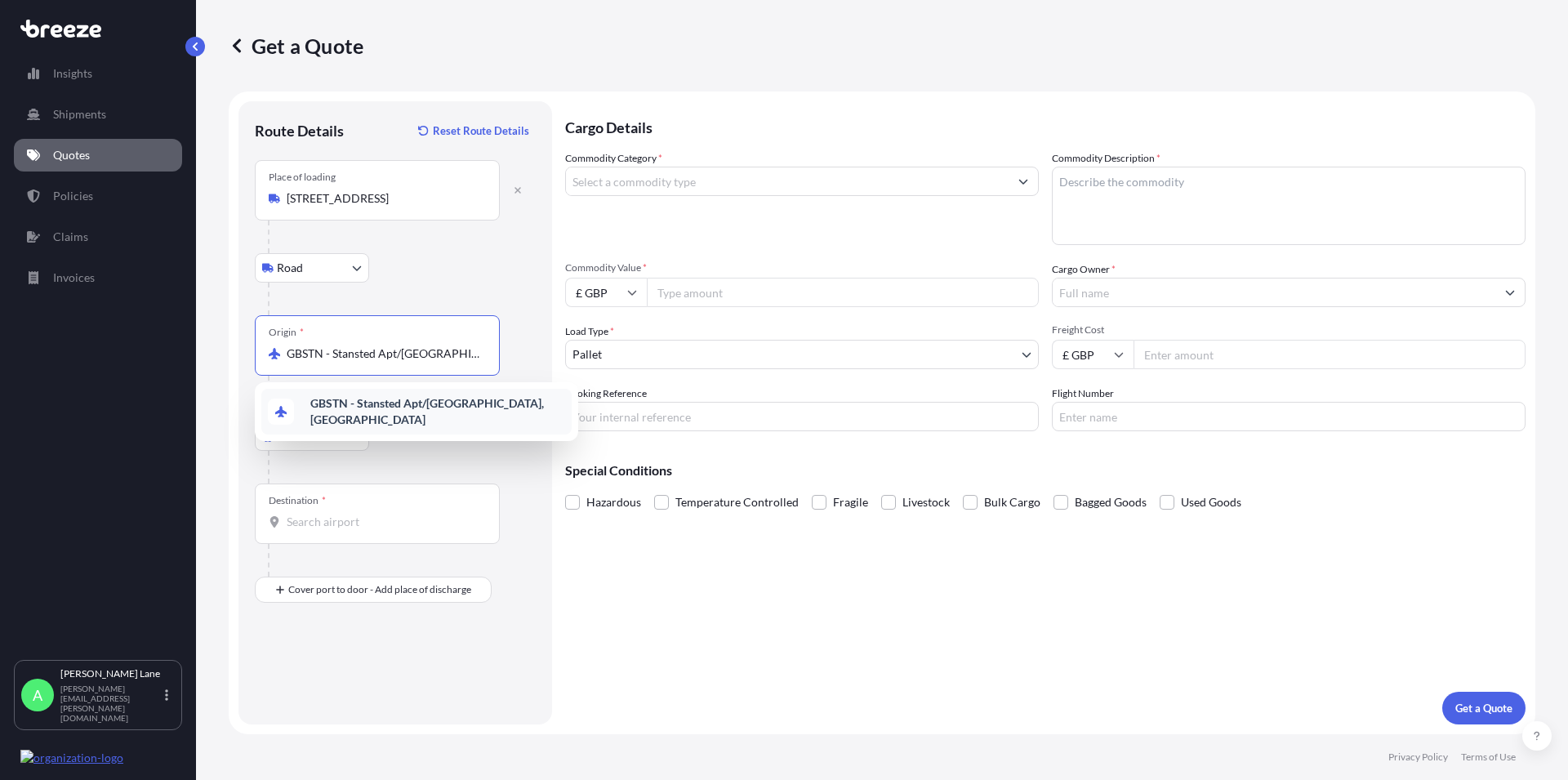
click at [350, 409] on b "GBSTN - Stansted Apt/[GEOGRAPHIC_DATA], [GEOGRAPHIC_DATA]" at bounding box center [428, 411] width 234 height 31
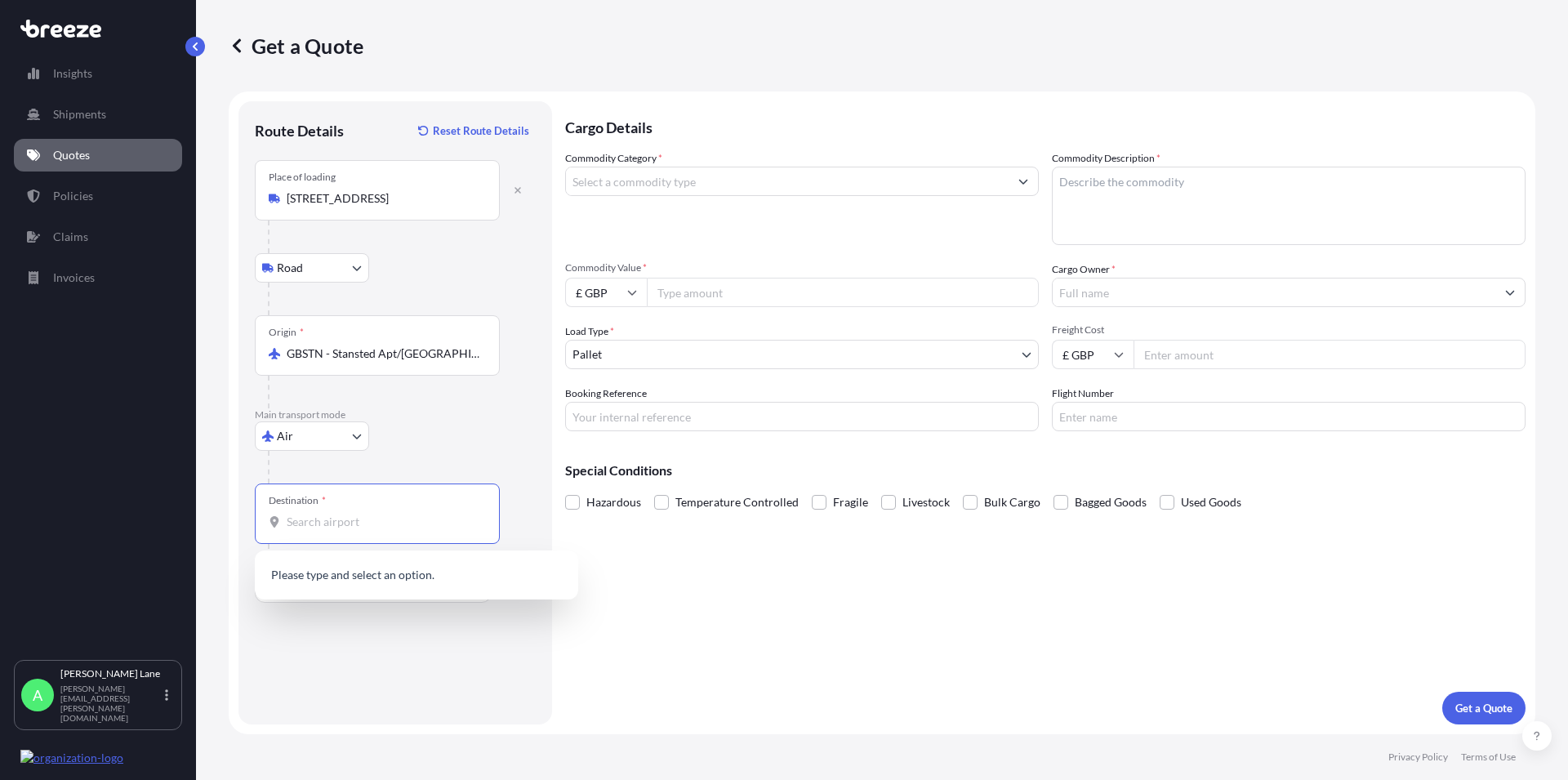
click at [313, 524] on input "Destination *" at bounding box center [383, 522] width 193 height 16
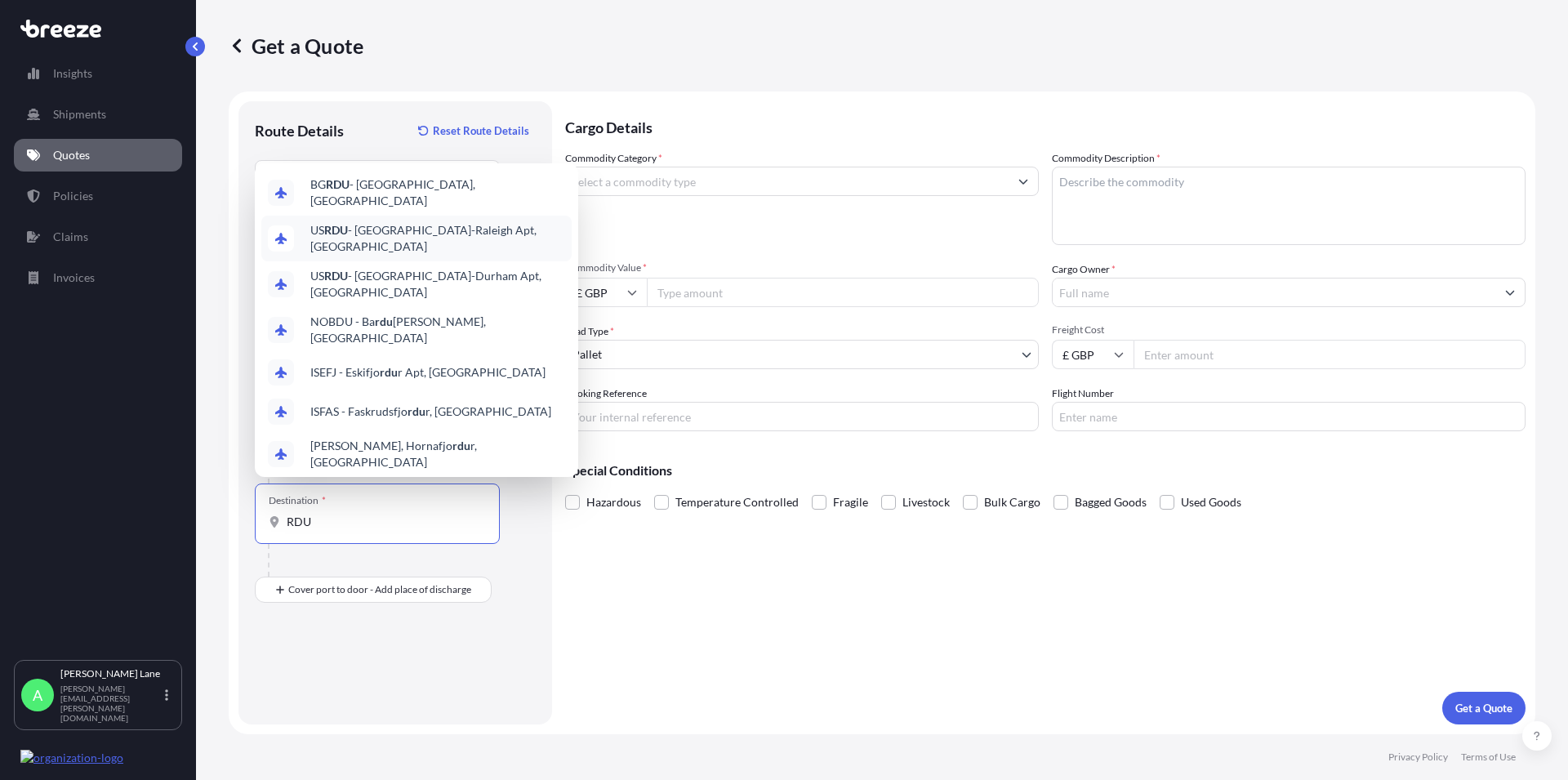
click at [448, 223] on span "US RDU - [GEOGRAPHIC_DATA]-[GEOGRAPHIC_DATA], [GEOGRAPHIC_DATA]" at bounding box center [437, 238] width 255 height 32
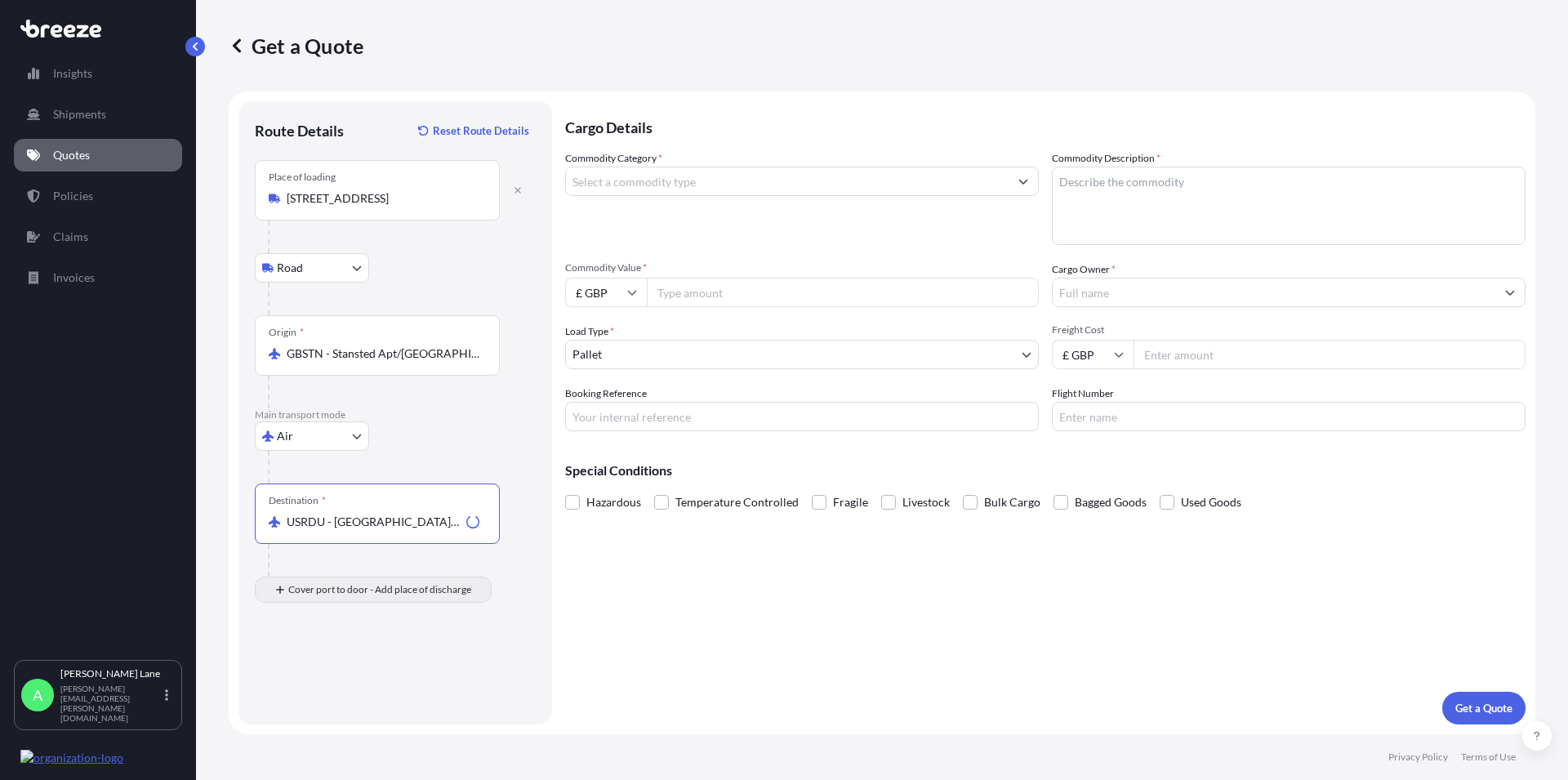
type input "USRDU - [GEOGRAPHIC_DATA]-[GEOGRAPHIC_DATA] Apt, [GEOGRAPHIC_DATA]"
click at [352, 661] on div "Place of Discharge" at bounding box center [377, 668] width 245 height 60
click at [352, 668] on input "Place of Discharge" at bounding box center [383, 677] width 193 height 16
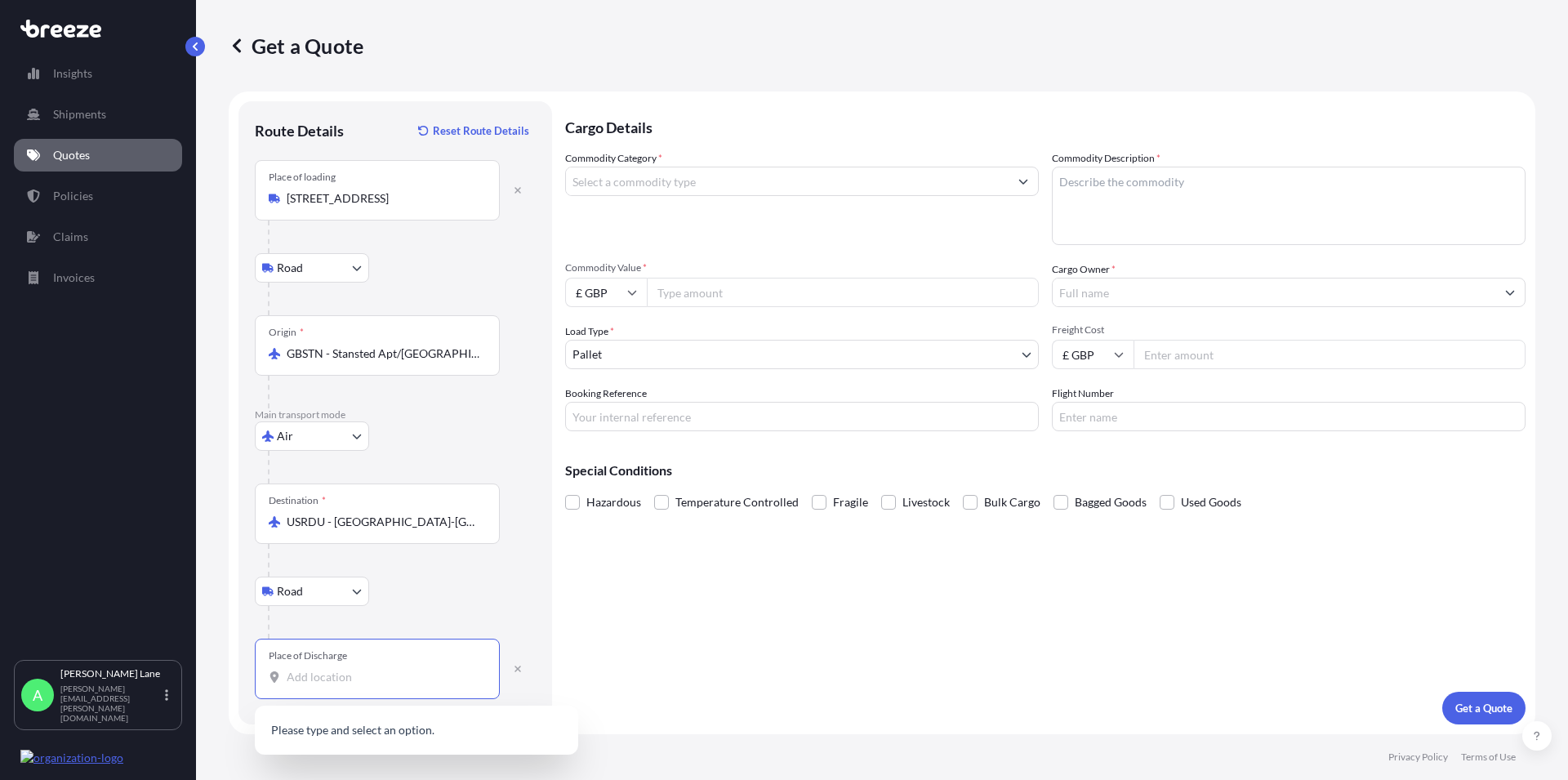
paste input "27529"
type input "[GEOGRAPHIC_DATA], [GEOGRAPHIC_DATA] 27529, [GEOGRAPHIC_DATA]"
click at [913, 184] on input "Commodity Category *" at bounding box center [788, 181] width 443 height 30
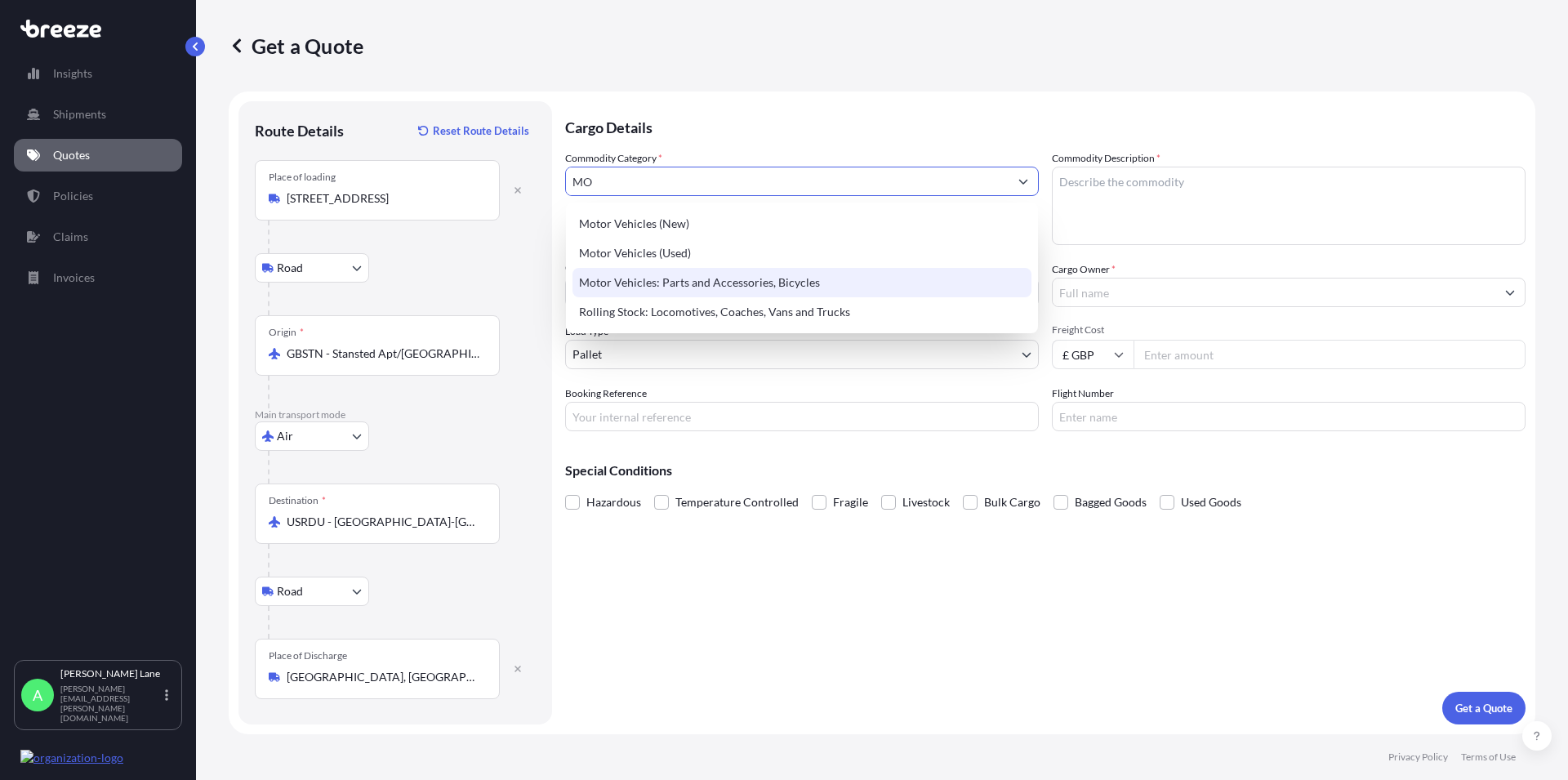
click at [794, 282] on div "Motor Vehicles: Parts and Accessories, Bicycles" at bounding box center [802, 282] width 459 height 30
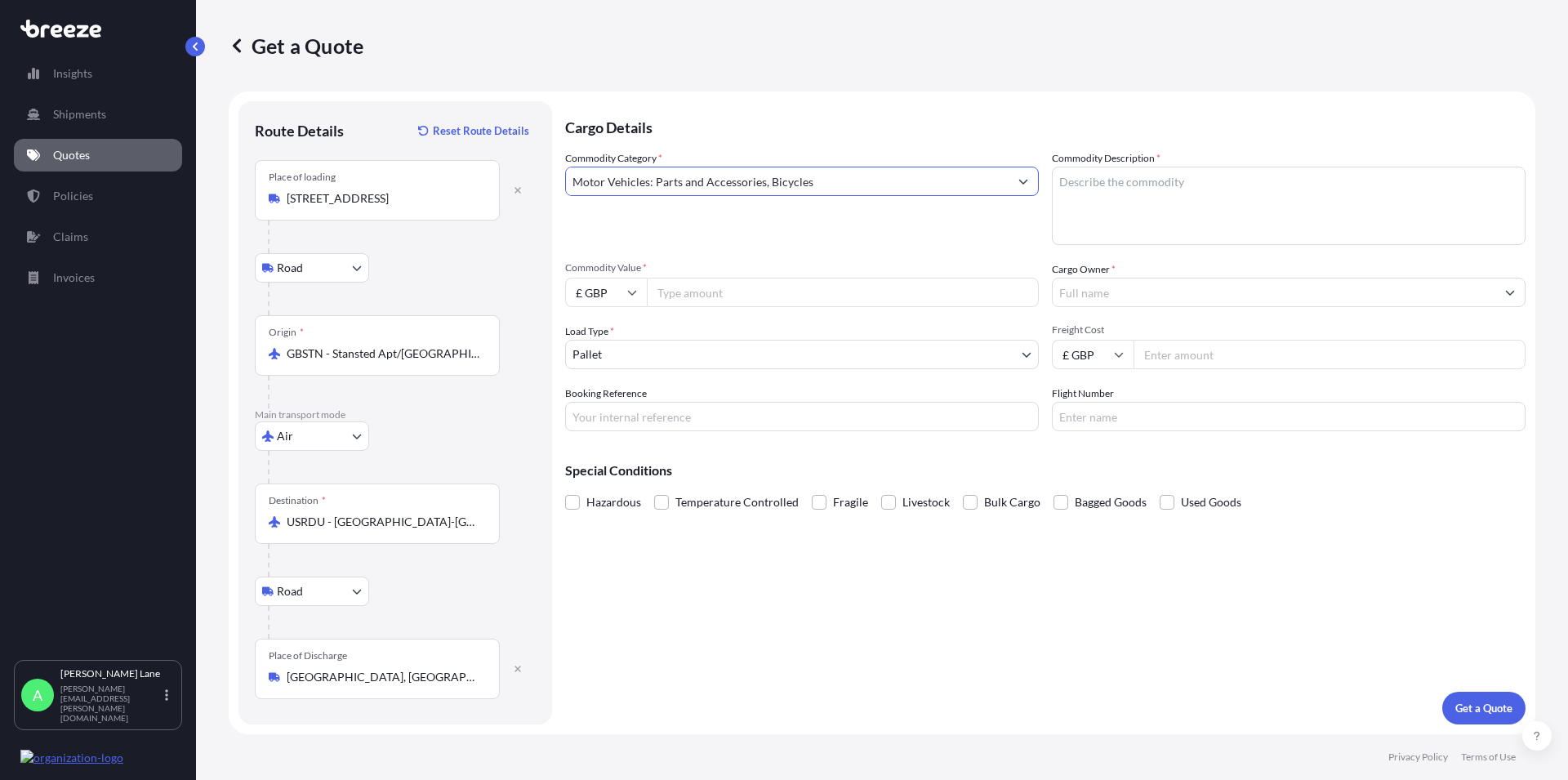
type input "Motor Vehicles: Parts and Accessories, Bicycles"
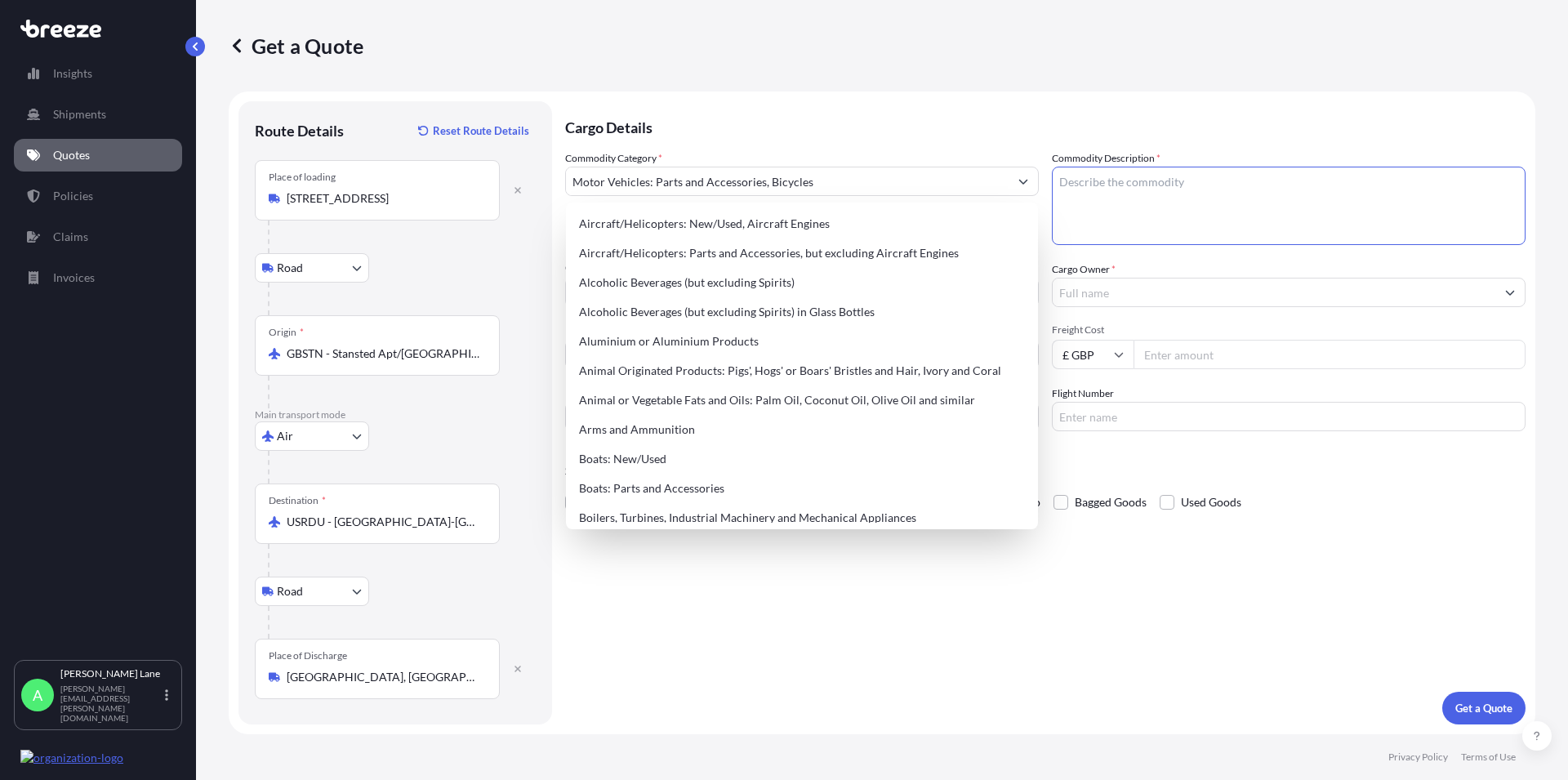
click at [1157, 193] on textarea "Commodity Description *" at bounding box center [1289, 205] width 473 height 78
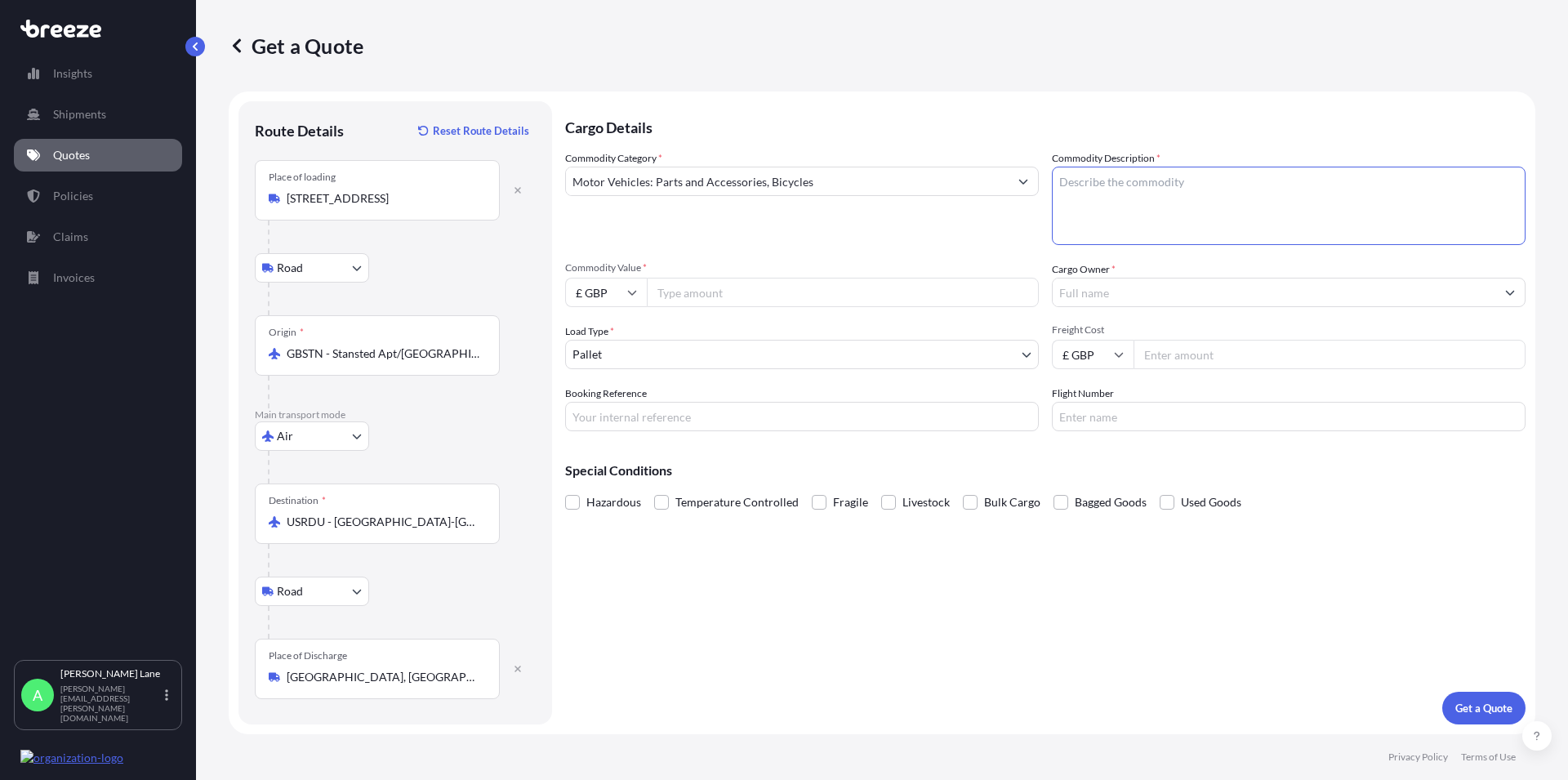
paste textarea "GO KART PARTS"
type textarea "GO KART PARTS"
click at [714, 288] on input "Commodity Value *" at bounding box center [843, 292] width 392 height 30
type input "193.80"
click at [1077, 294] on input "Cargo Owner *" at bounding box center [1275, 292] width 443 height 30
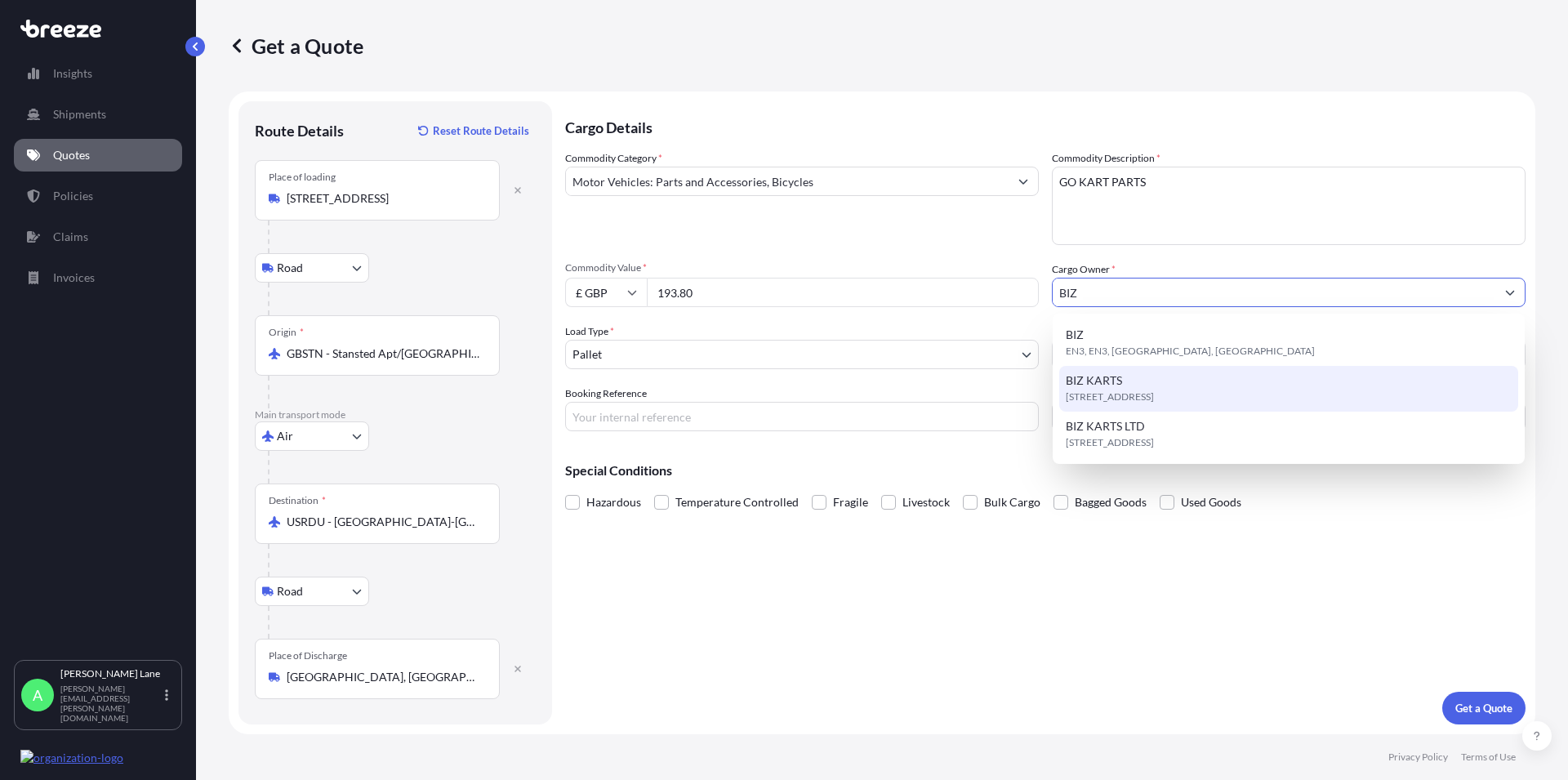
click at [1095, 383] on span "BIZ KARTS" at bounding box center [1094, 381] width 57 height 16
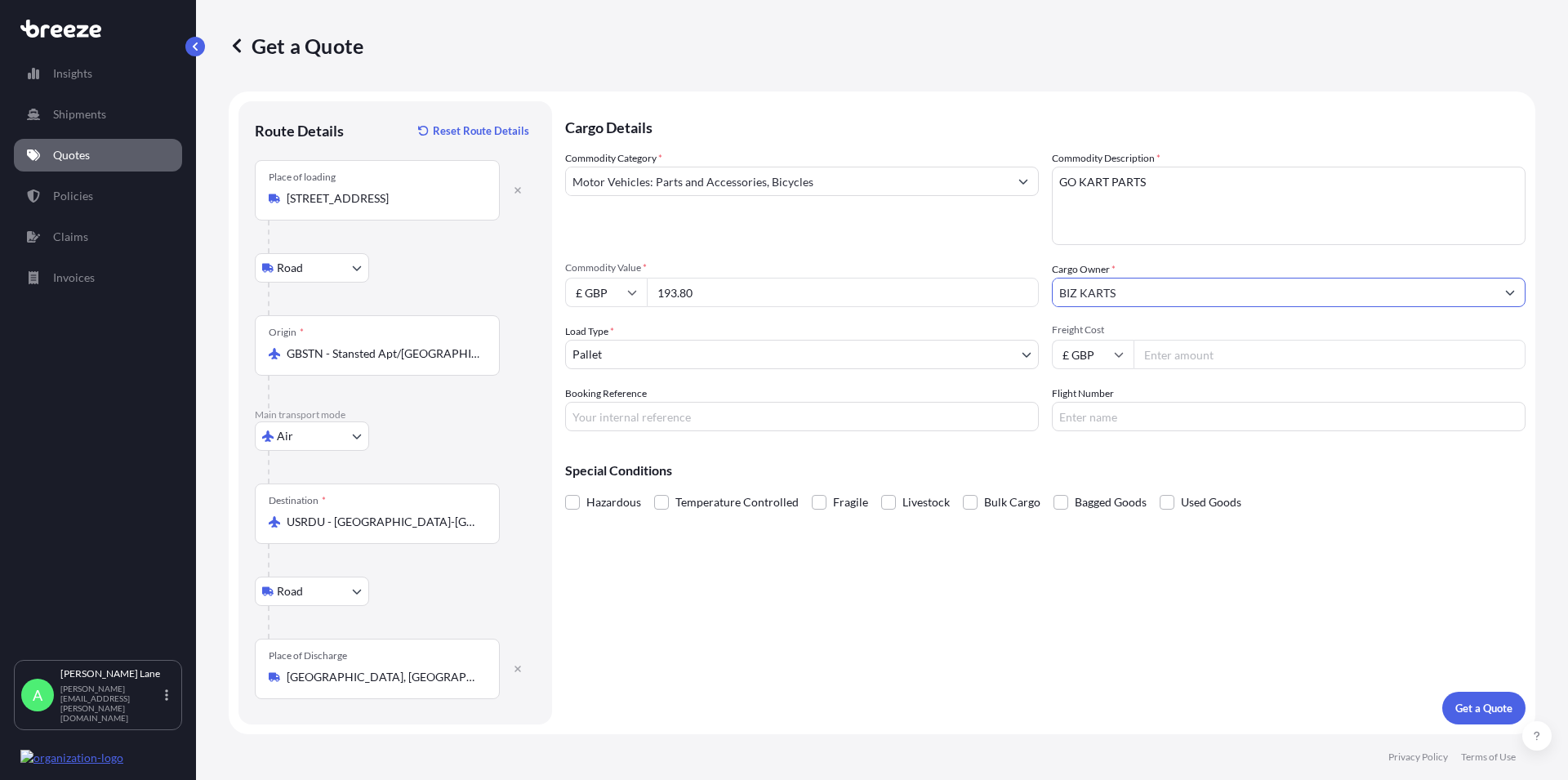
type input "BIZ KARTS"
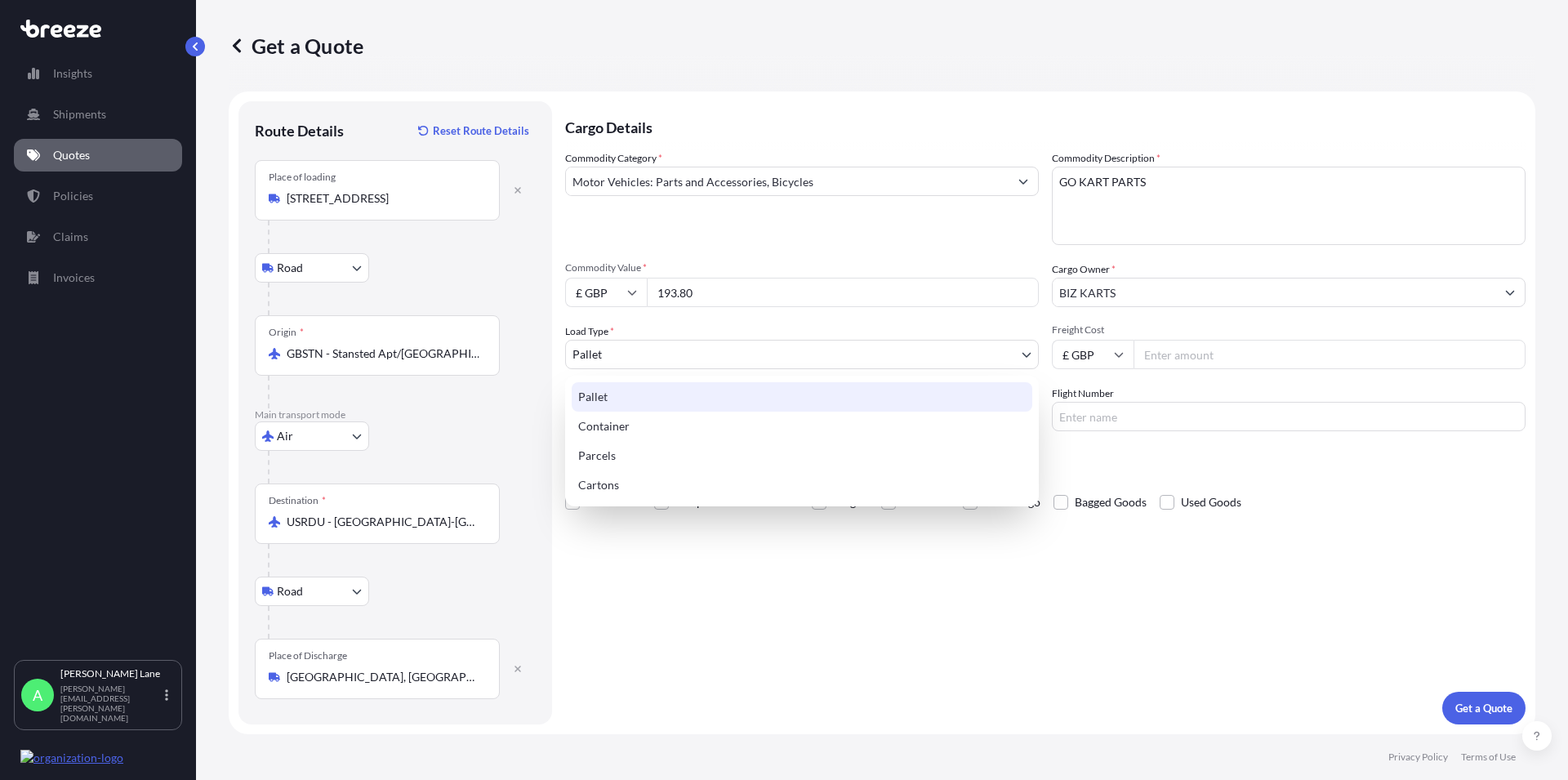
click at [599, 345] on body "15 options available. 4 options available. 2 options available. 0 options avail…" at bounding box center [784, 390] width 1568 height 780
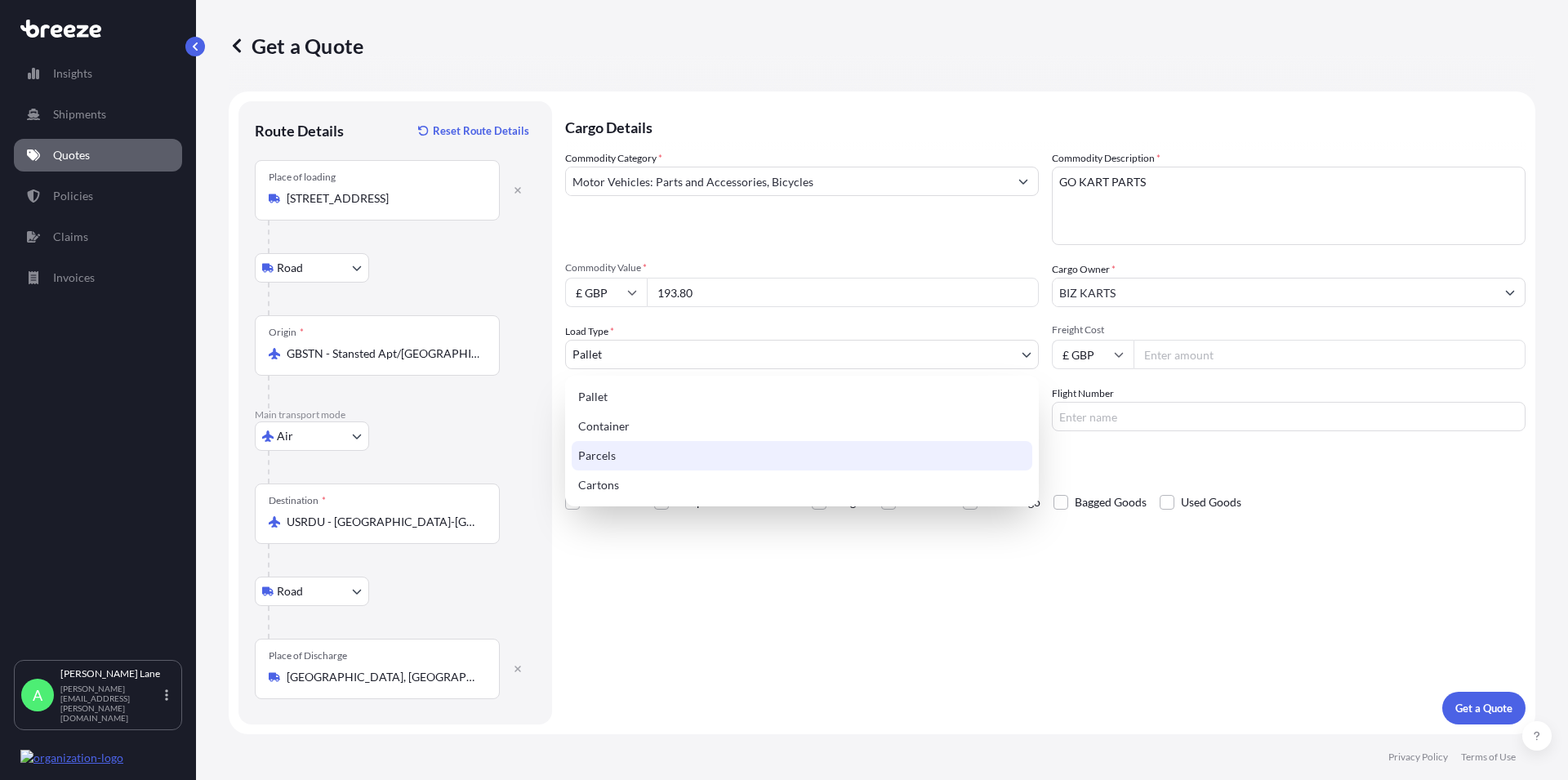
click at [604, 453] on div "Parcels" at bounding box center [802, 455] width 461 height 30
select select "3"
click at [585, 353] on body "Insights Shipments Quotes Policies Claims Invoices A [PERSON_NAME] [PERSON_NAME…" at bounding box center [784, 390] width 1568 height 780
click at [595, 451] on div "Parcels" at bounding box center [802, 455] width 461 height 30
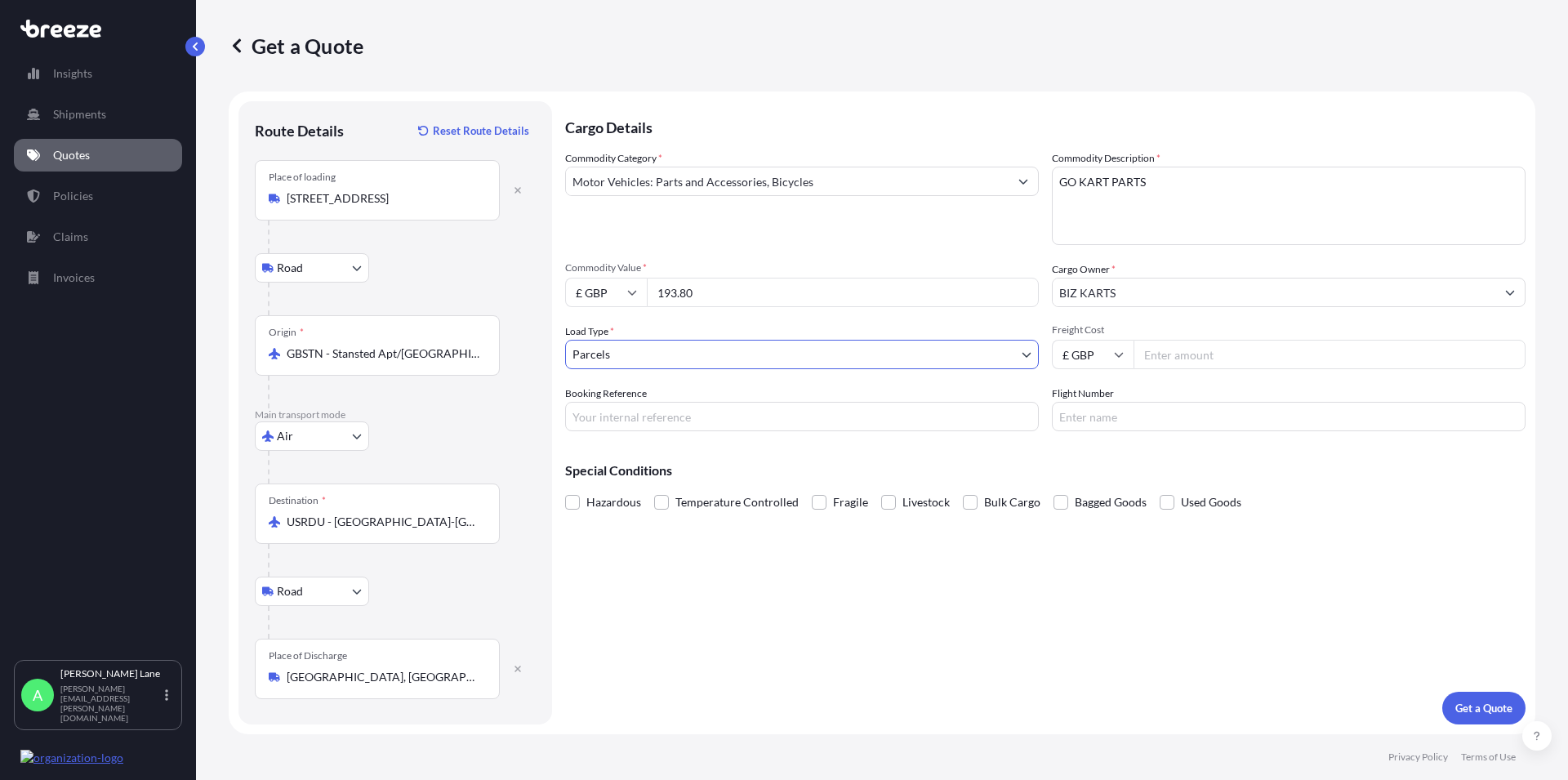
click at [609, 418] on input "Booking Reference" at bounding box center [802, 416] width 473 height 30
paste input "1896381"
type input "1896381"
click at [1499, 705] on p "Get a Quote" at bounding box center [1484, 708] width 58 height 16
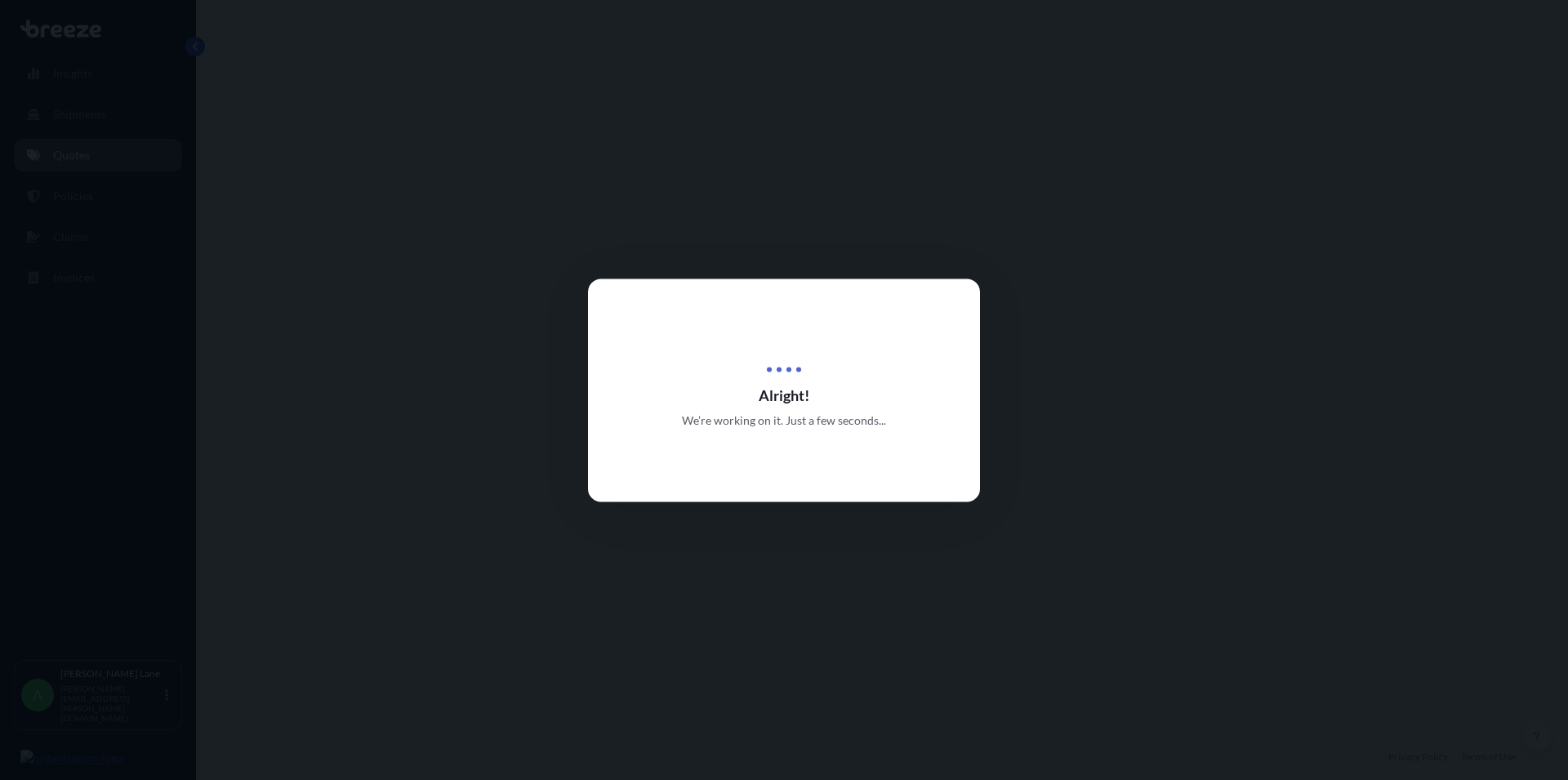
select select "Road"
select select "Air"
select select "Road"
select select "3"
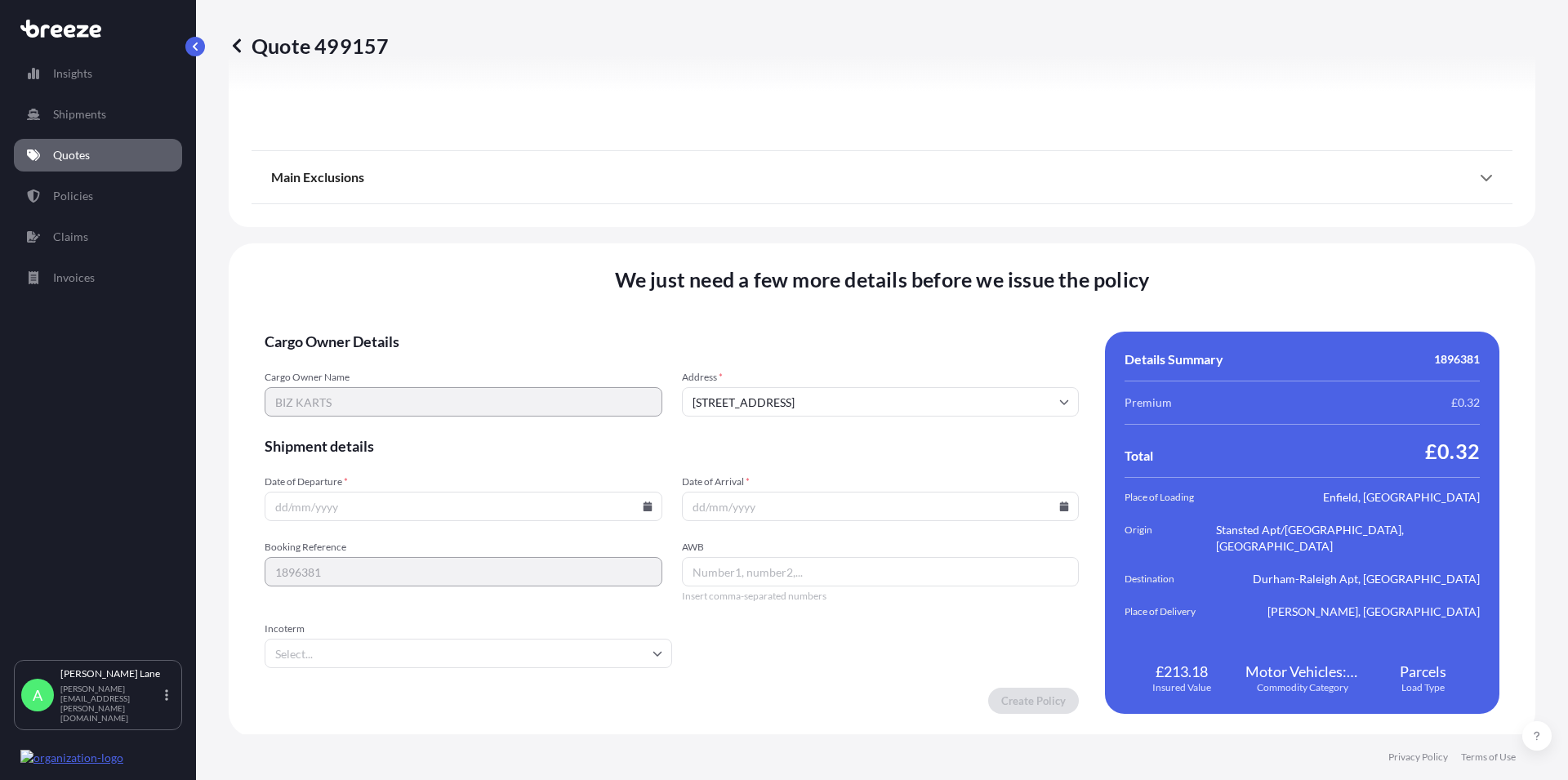
scroll to position [2119, 0]
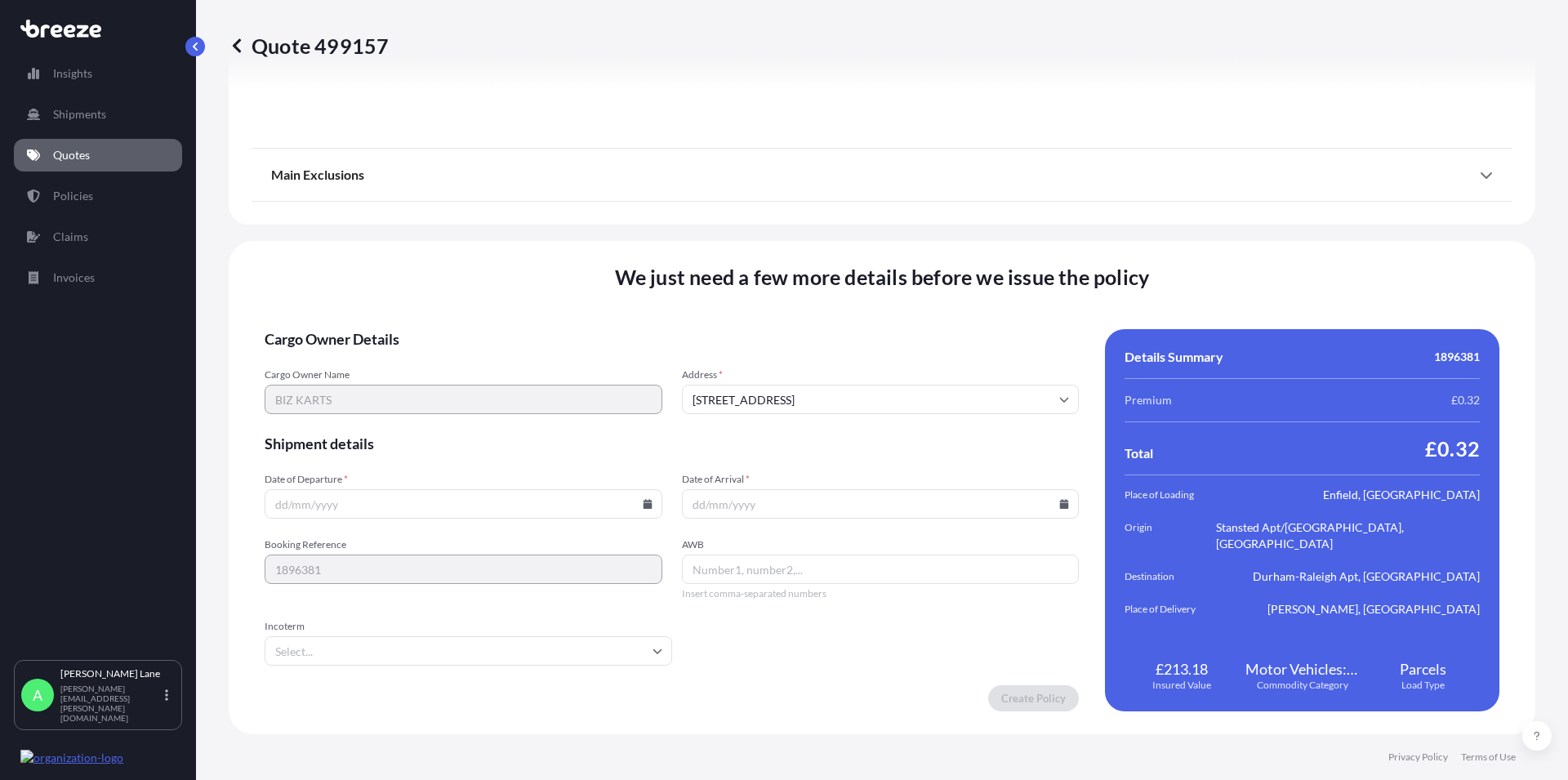
click at [320, 505] on input "Date of Departure *" at bounding box center [464, 504] width 398 height 30
click at [643, 501] on icon at bounding box center [647, 503] width 9 height 10
click at [383, 356] on button "16" at bounding box center [385, 358] width 26 height 26
type input "[DATE]"
click at [1060, 505] on icon at bounding box center [1065, 503] width 9 height 10
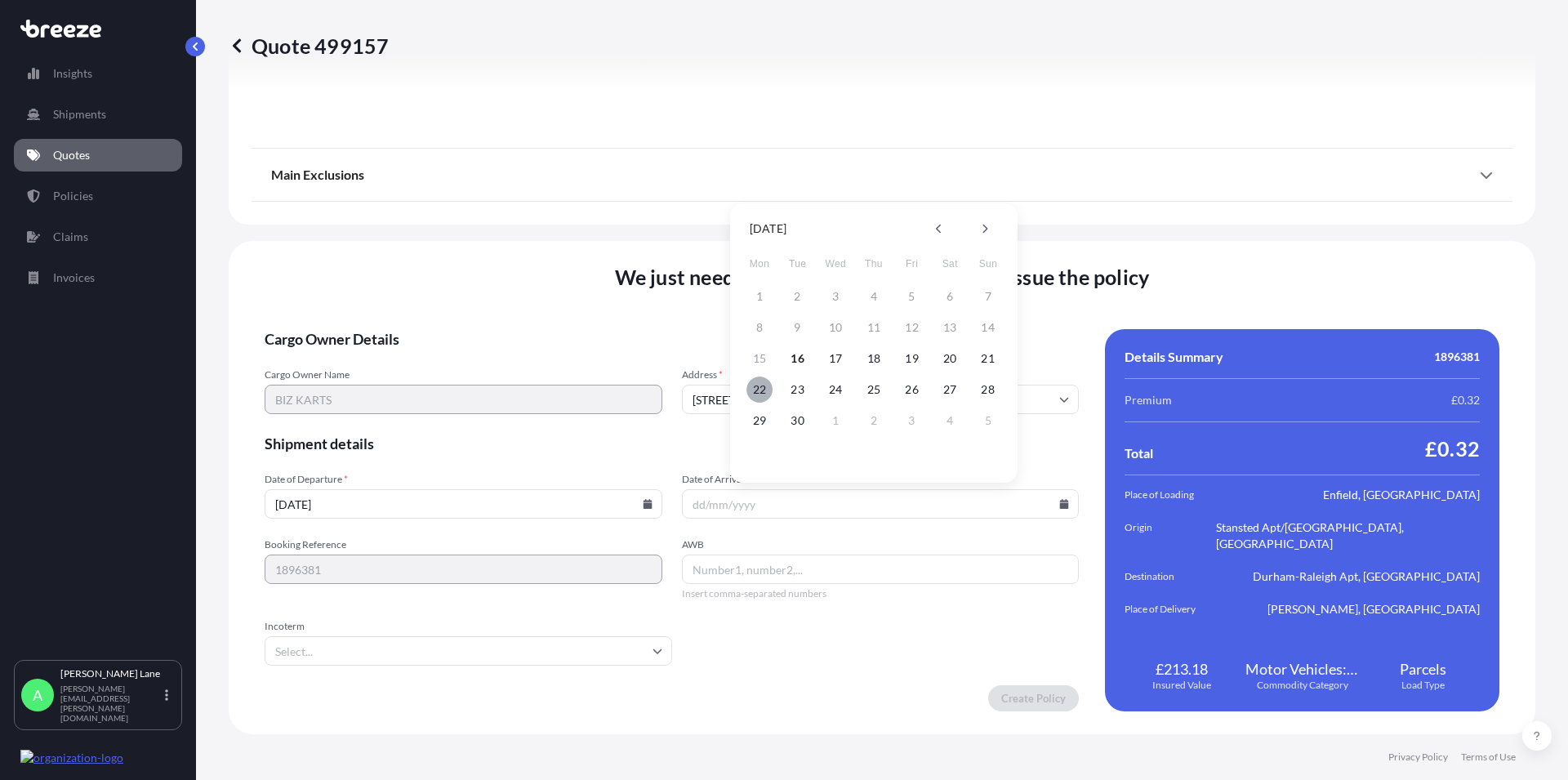
click at [755, 385] on button "22" at bounding box center [759, 389] width 26 height 26
type input "[DATE]"
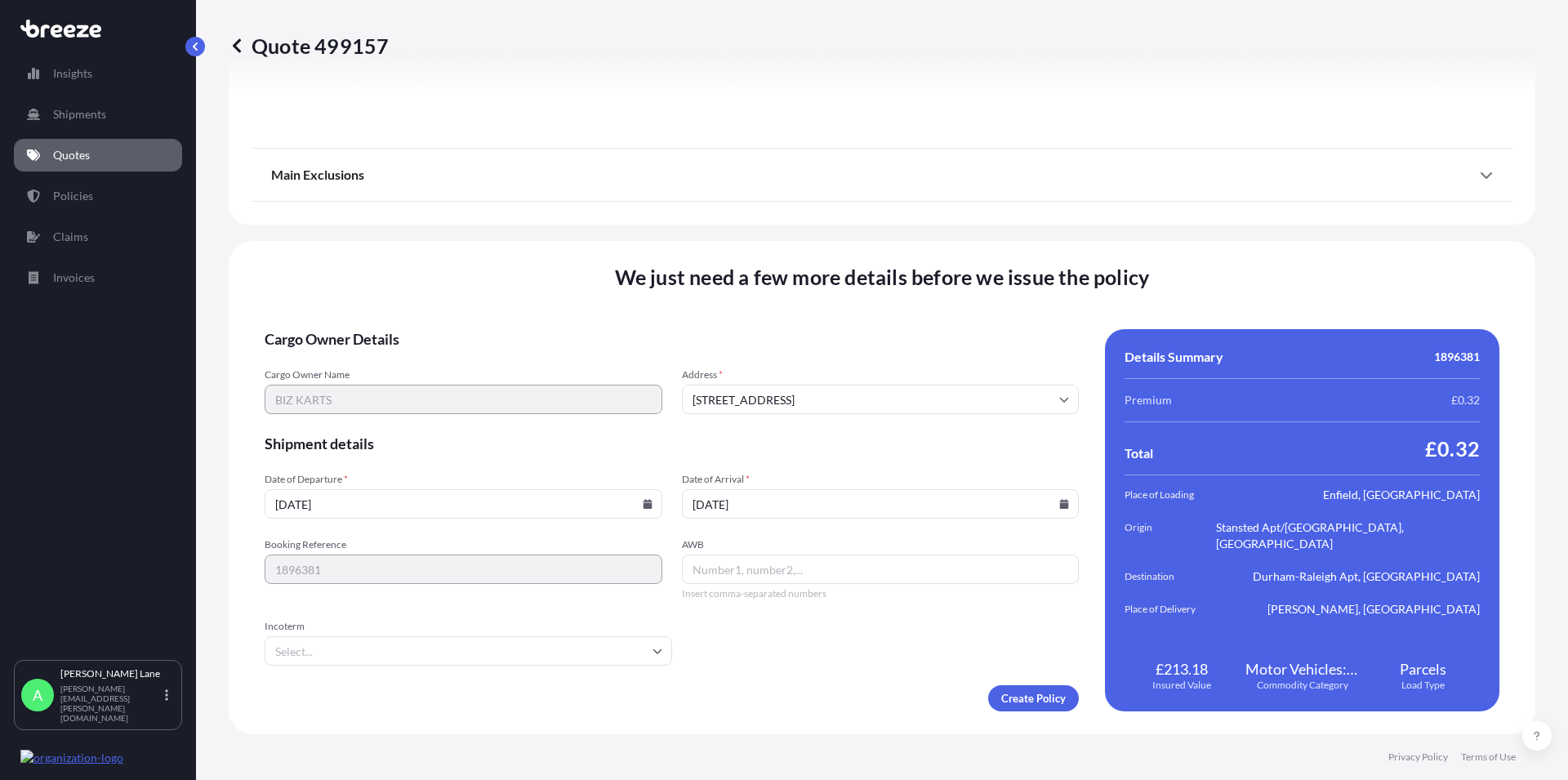
click at [733, 571] on input "AWB" at bounding box center [881, 569] width 398 height 30
paste input "393249493950"
type input "393249493950"
click at [635, 652] on input "Incoterm" at bounding box center [468, 650] width 408 height 30
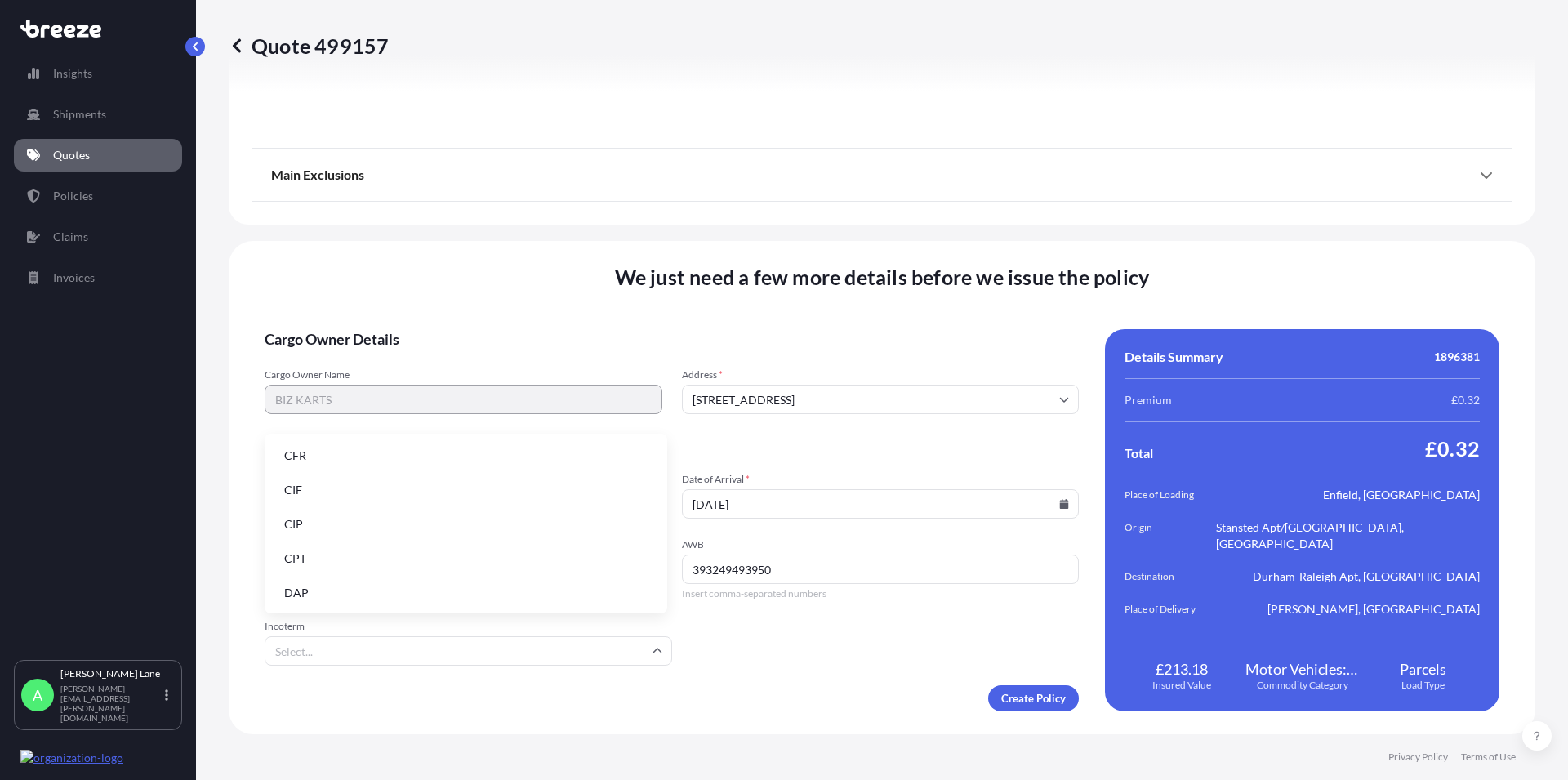
click at [311, 591] on li "DAP" at bounding box center [465, 593] width 390 height 31
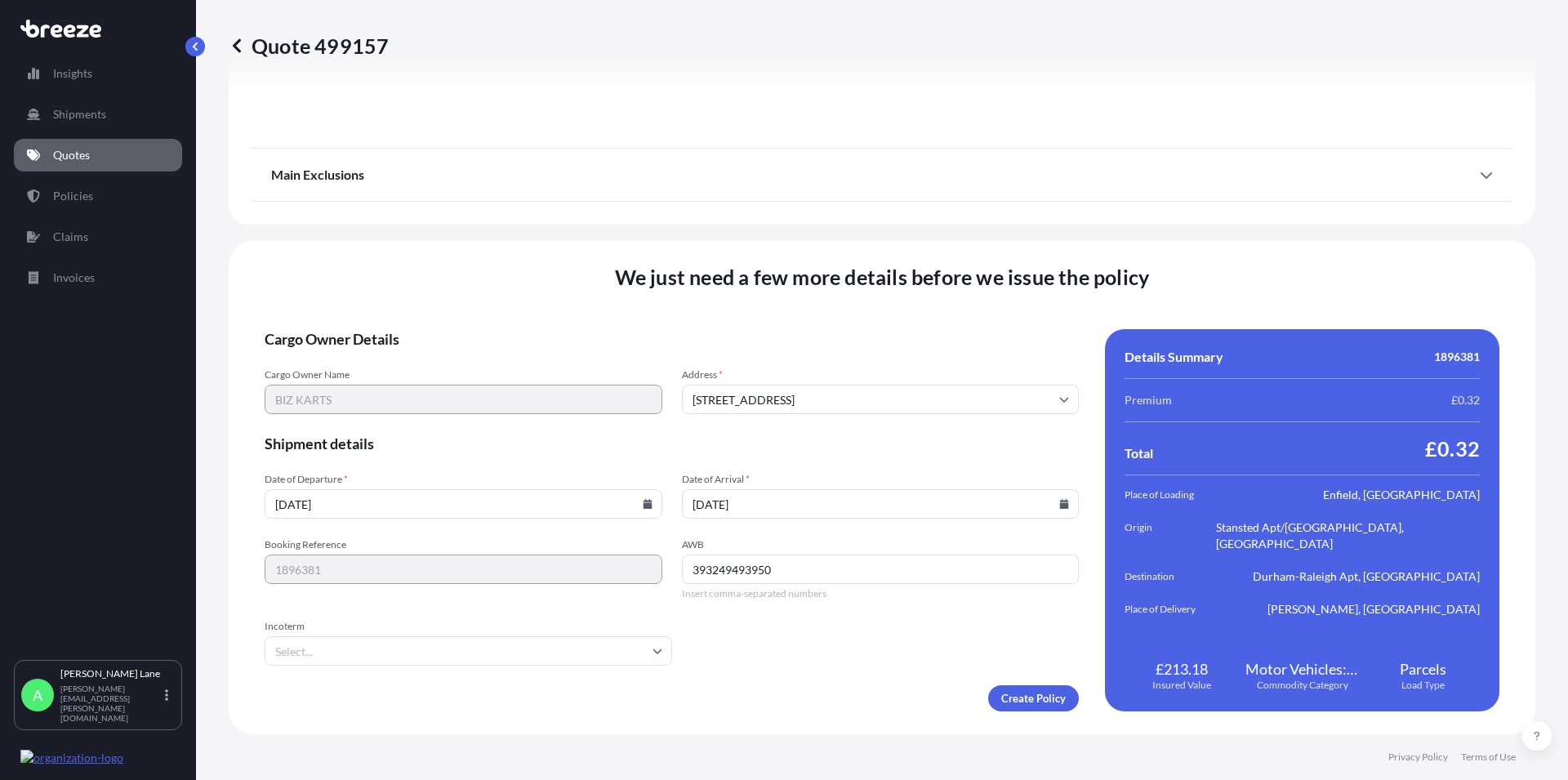
type input "DAP"
